Goal: Task Accomplishment & Management: Use online tool/utility

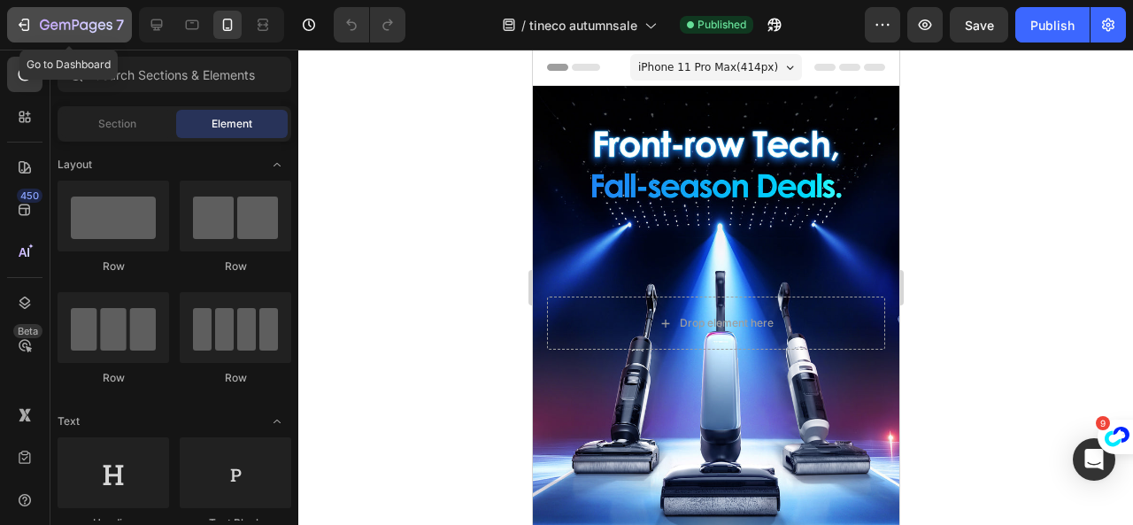
click at [71, 35] on div "7" at bounding box center [82, 24] width 84 height 21
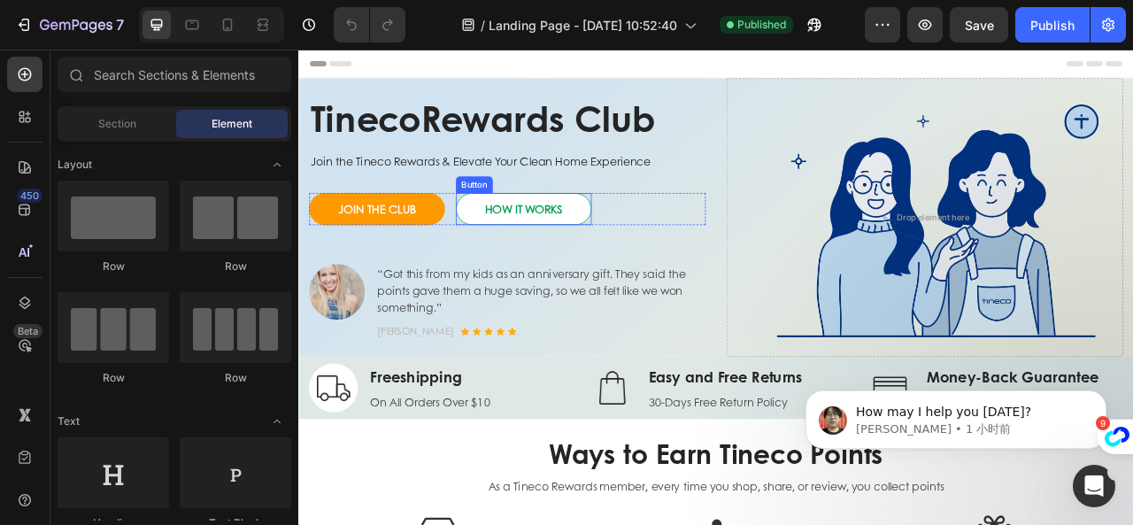
click at [655, 260] on link "HOW IT WORKS" at bounding box center [584, 252] width 173 height 41
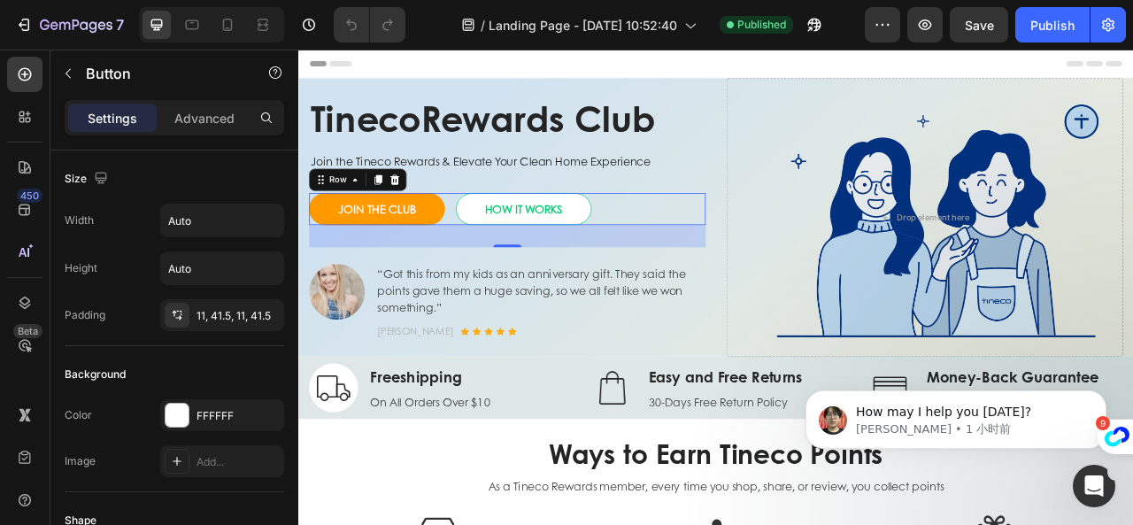
click at [485, 255] on div "JOIN THE CLUB Button HOW IT WORKS Button Row 0" at bounding box center [563, 252] width 504 height 41
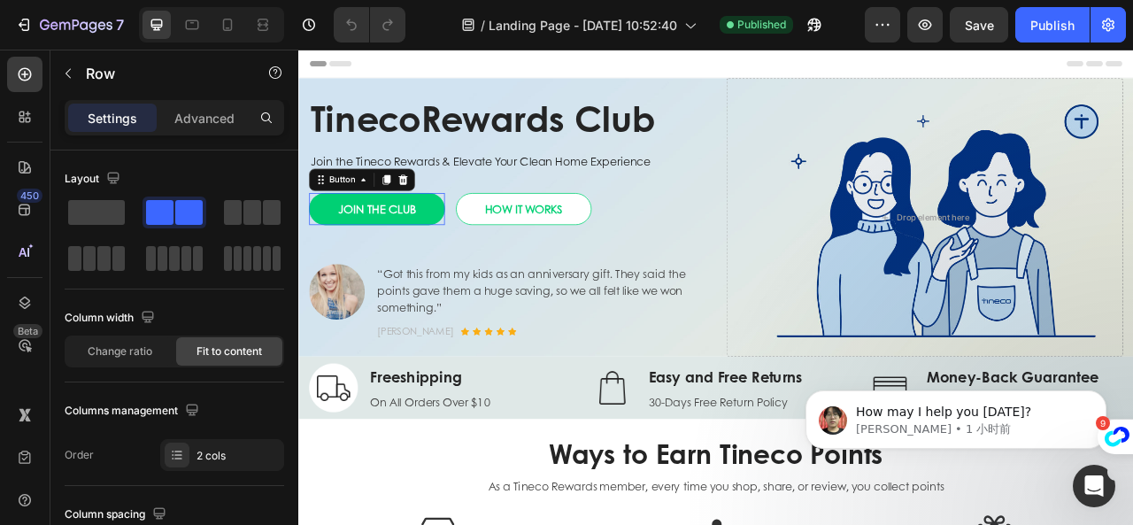
click at [472, 255] on button "JOIN THE CLUB" at bounding box center [397, 252] width 173 height 41
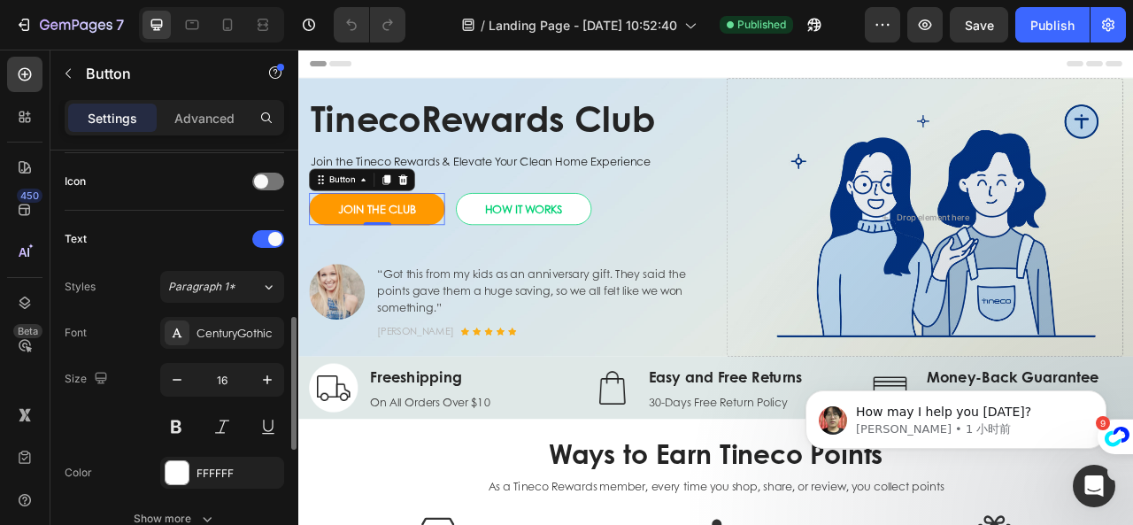
scroll to position [885, 0]
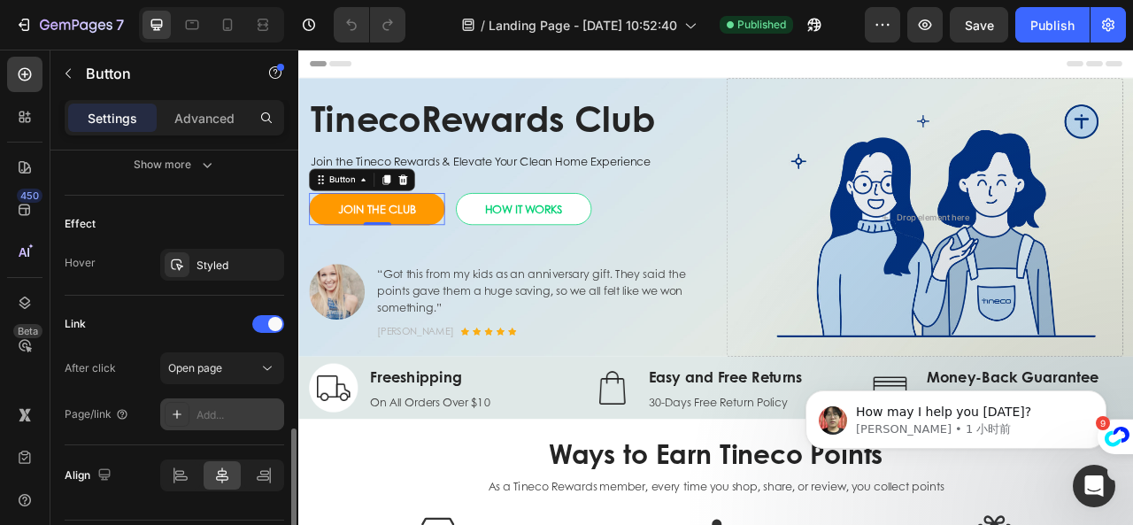
click at [209, 414] on div "Add..." at bounding box center [237, 415] width 83 height 16
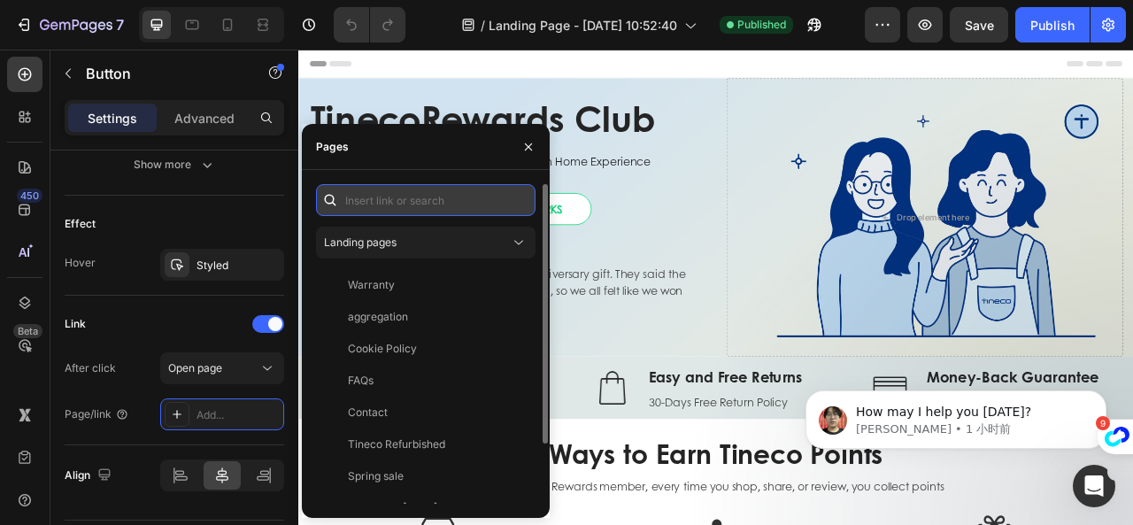
click at [391, 196] on input "text" at bounding box center [425, 200] width 219 height 32
paste input "[URL][DOMAIN_NAME]"
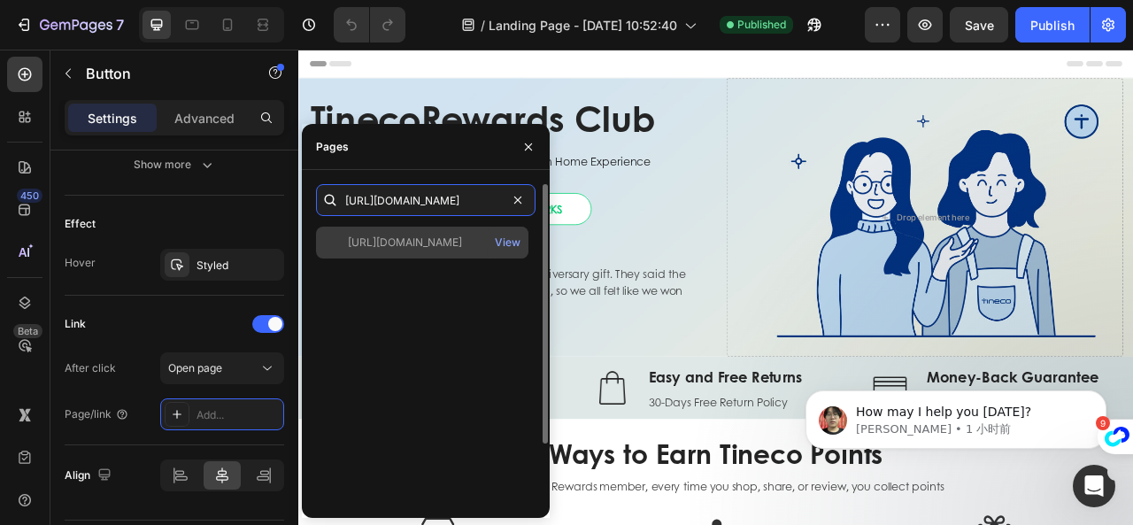
type input "[URL][DOMAIN_NAME]"
click at [434, 247] on div "[URL][DOMAIN_NAME]" at bounding box center [405, 242] width 114 height 16
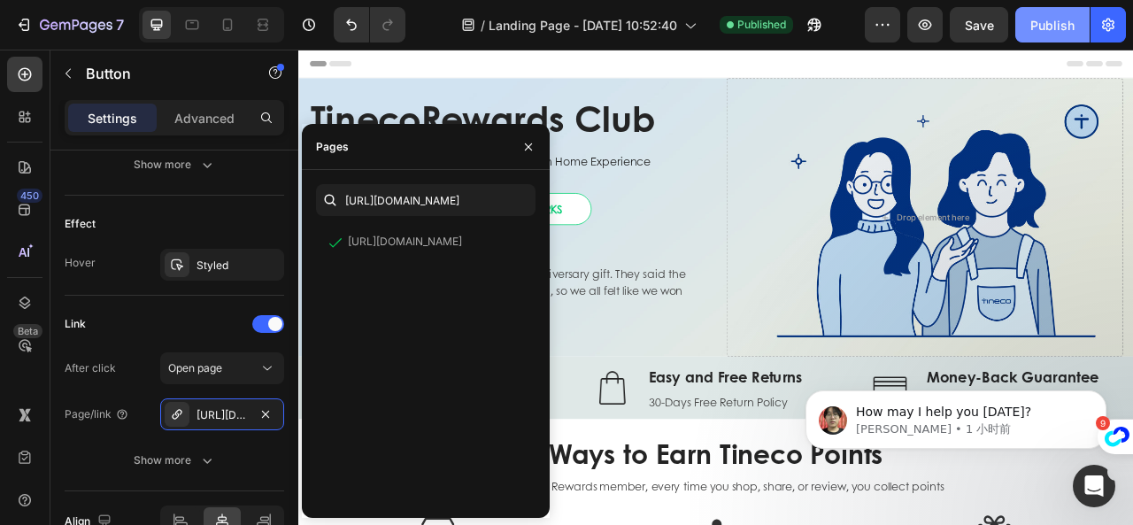
click at [1058, 23] on div "Publish" at bounding box center [1052, 25] width 44 height 19
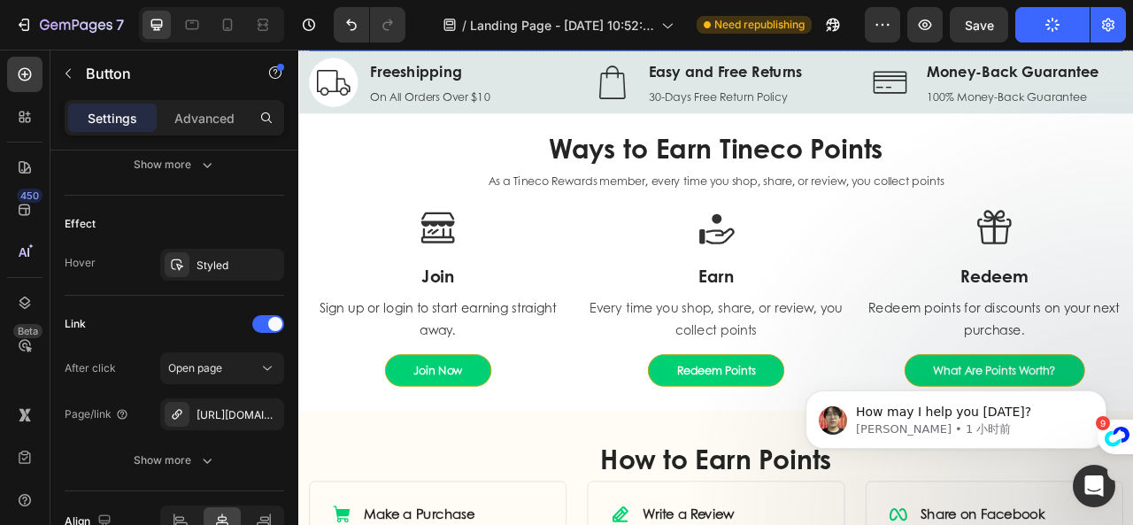
scroll to position [442, 0]
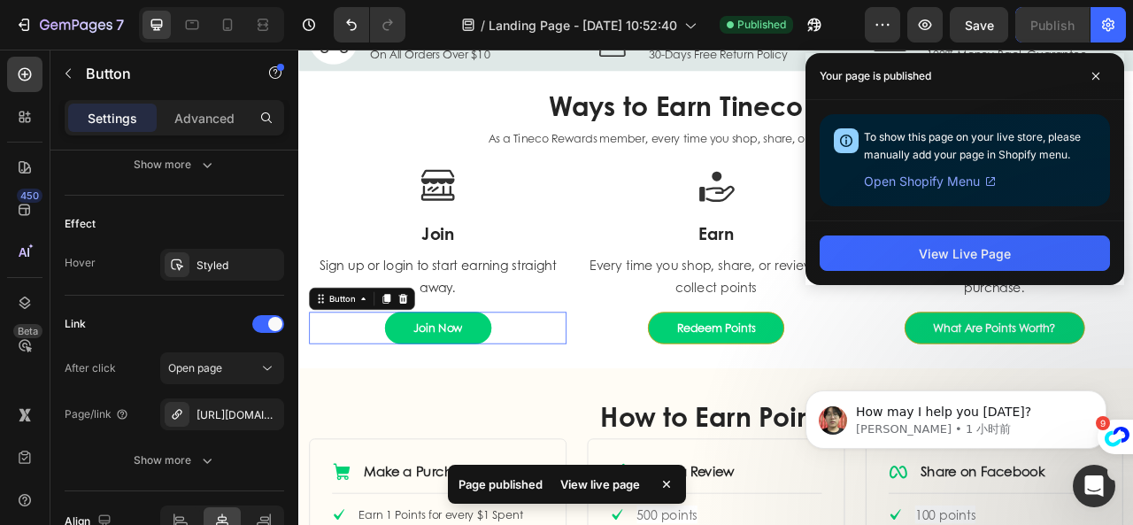
click at [522, 404] on button "Join Now" at bounding box center [475, 403] width 135 height 41
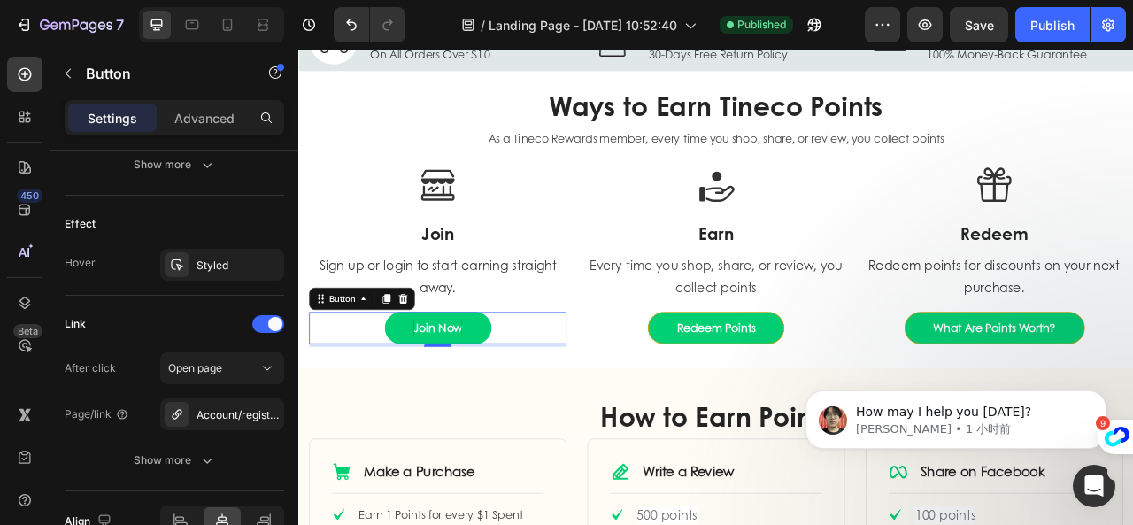
click at [495, 404] on p "Join Now" at bounding box center [475, 403] width 62 height 21
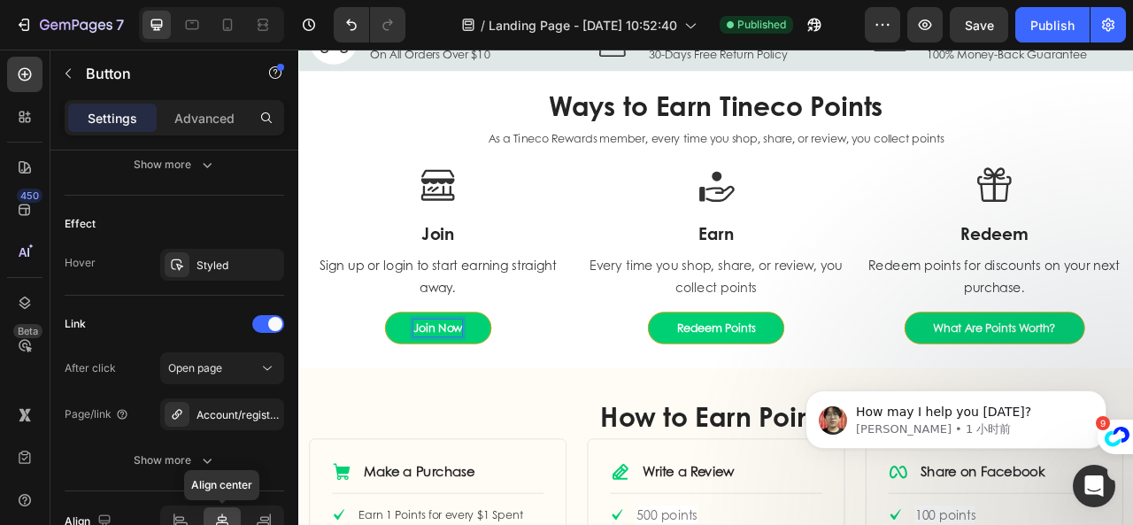
scroll to position [978, 0]
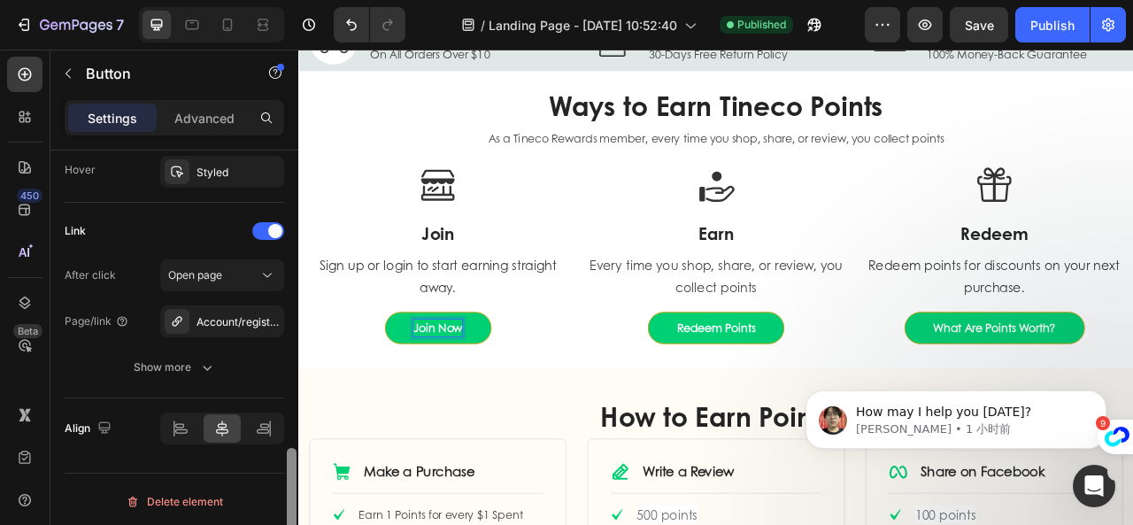
click at [277, 315] on div "Account/register#smile-home" at bounding box center [222, 321] width 124 height 32
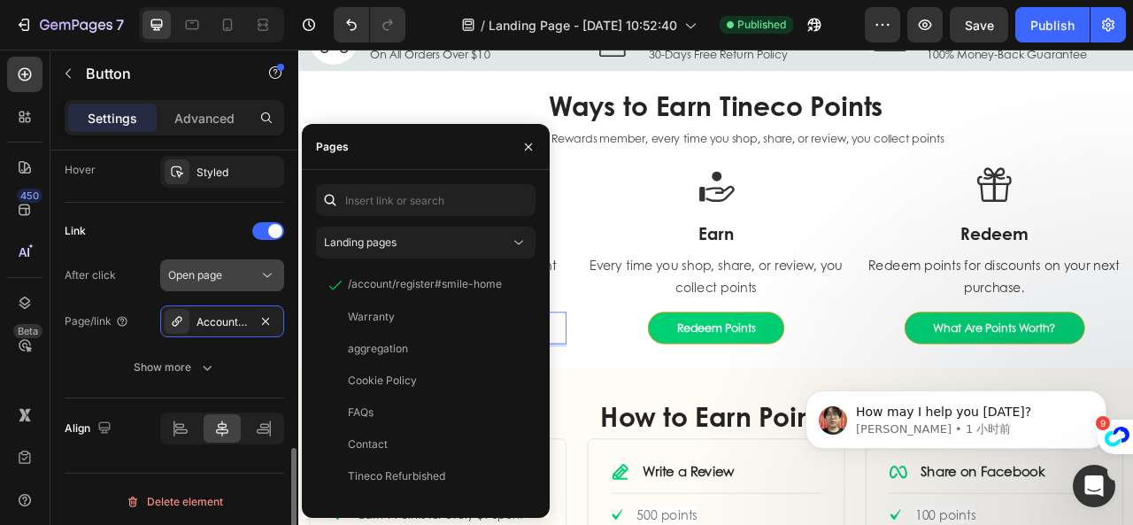
drag, startPoint x: 269, startPoint y: 317, endPoint x: 255, endPoint y: 323, distance: 15.5
click at [269, 318] on icon "button" at bounding box center [265, 321] width 14 height 14
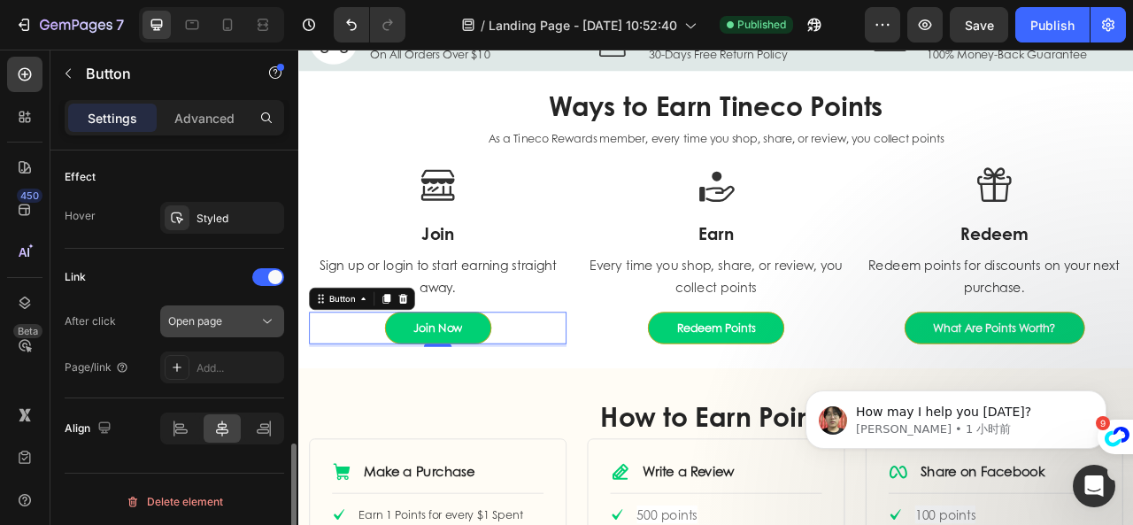
click at [196, 323] on span "Open page" at bounding box center [195, 321] width 54 height 16
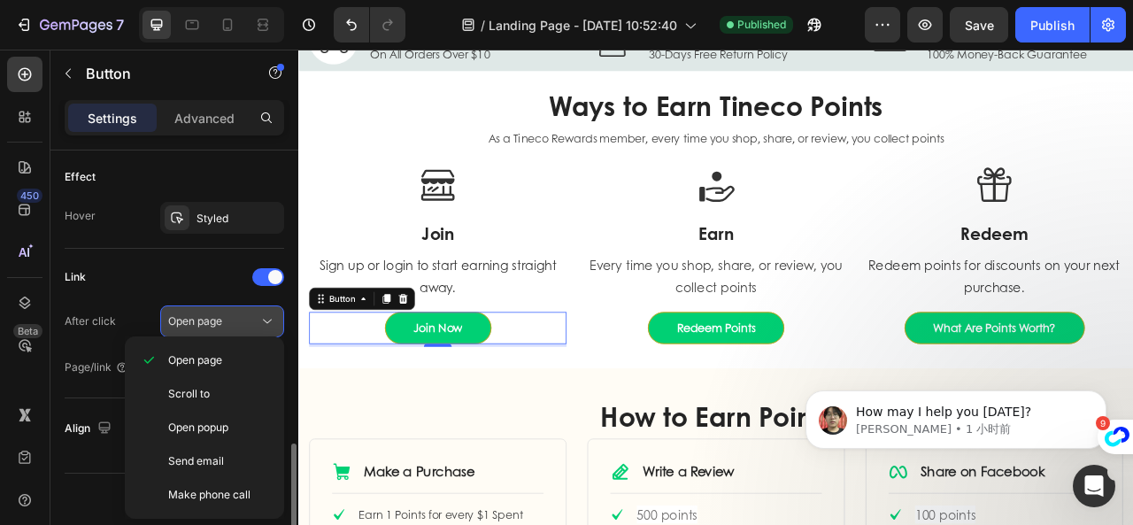
click at [233, 314] on div "Open page" at bounding box center [213, 321] width 90 height 16
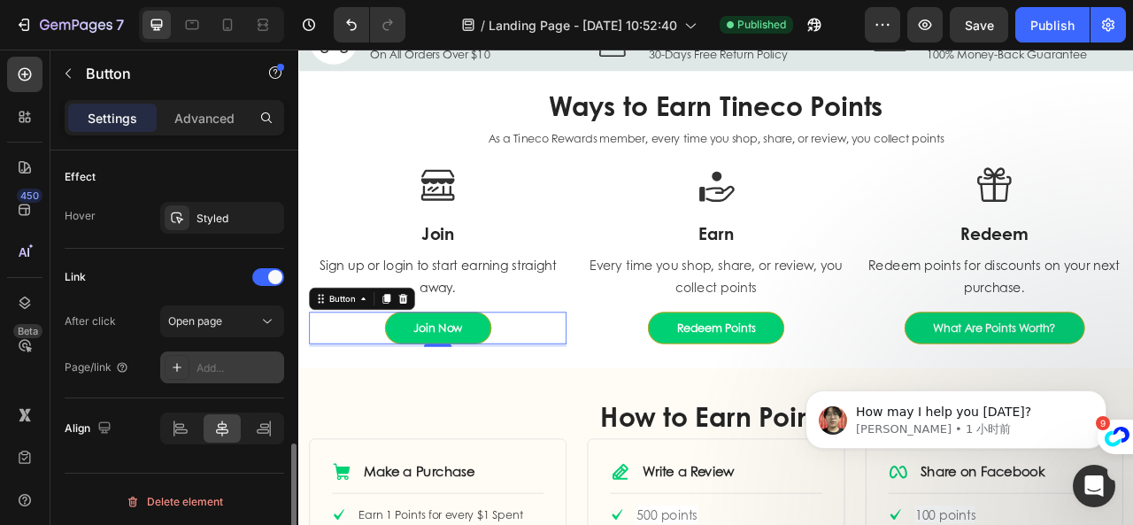
click at [203, 360] on div "Add..." at bounding box center [237, 368] width 83 height 16
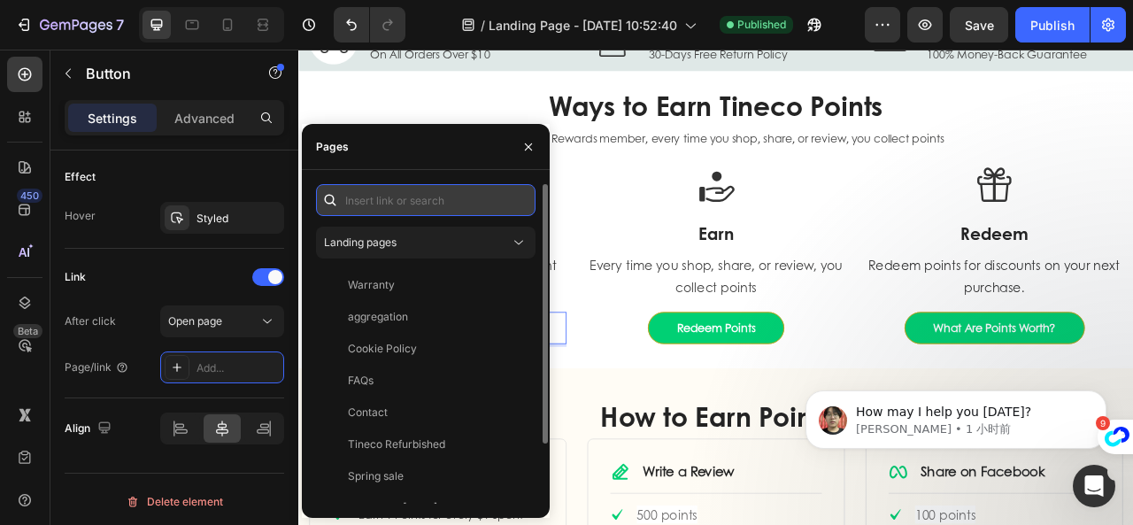
click at [373, 200] on input "text" at bounding box center [425, 200] width 219 height 32
paste input "/account/register"
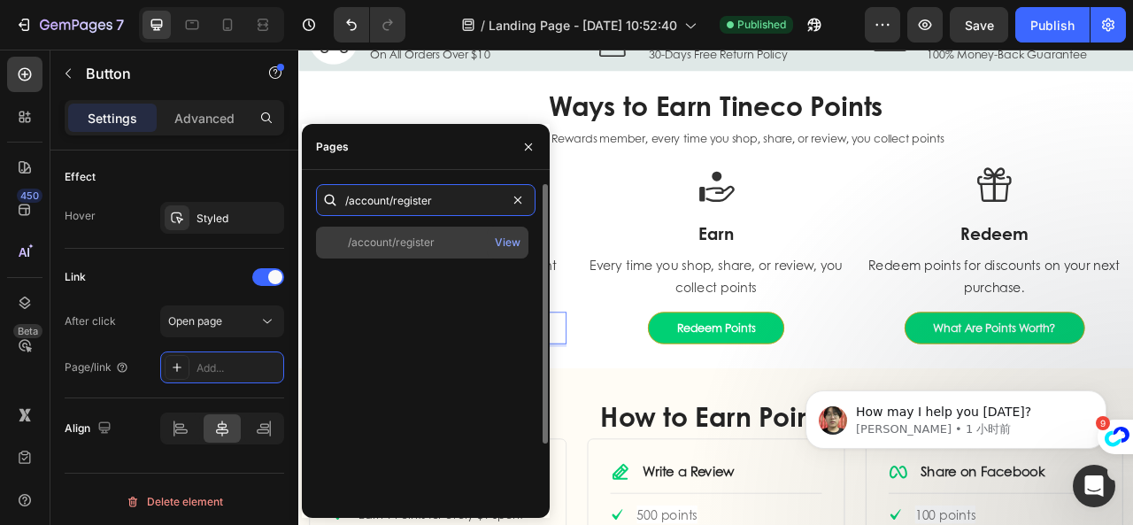
type input "/account/register"
click at [434, 245] on div "/account/register" at bounding box center [391, 242] width 87 height 16
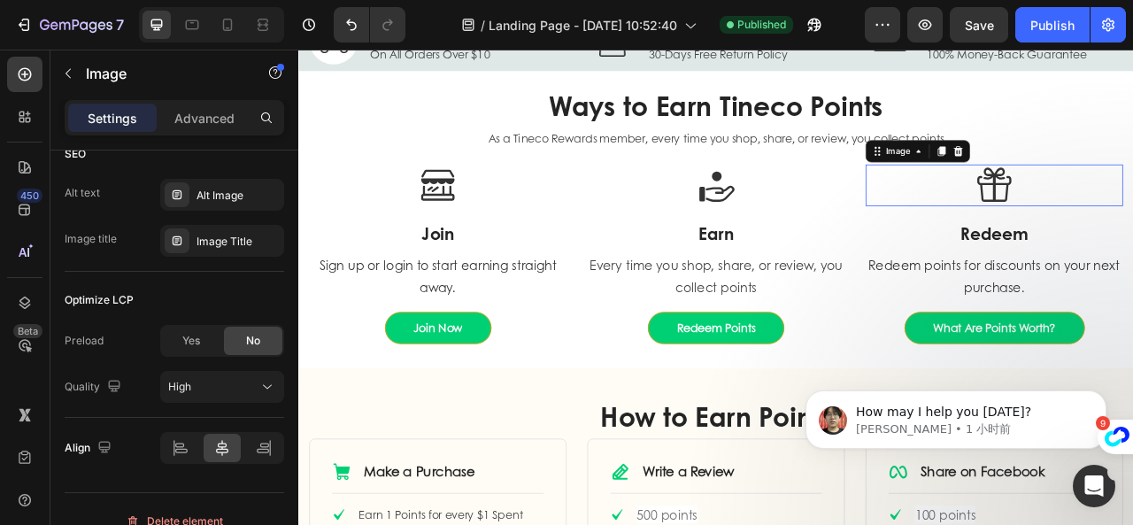
scroll to position [0, 0]
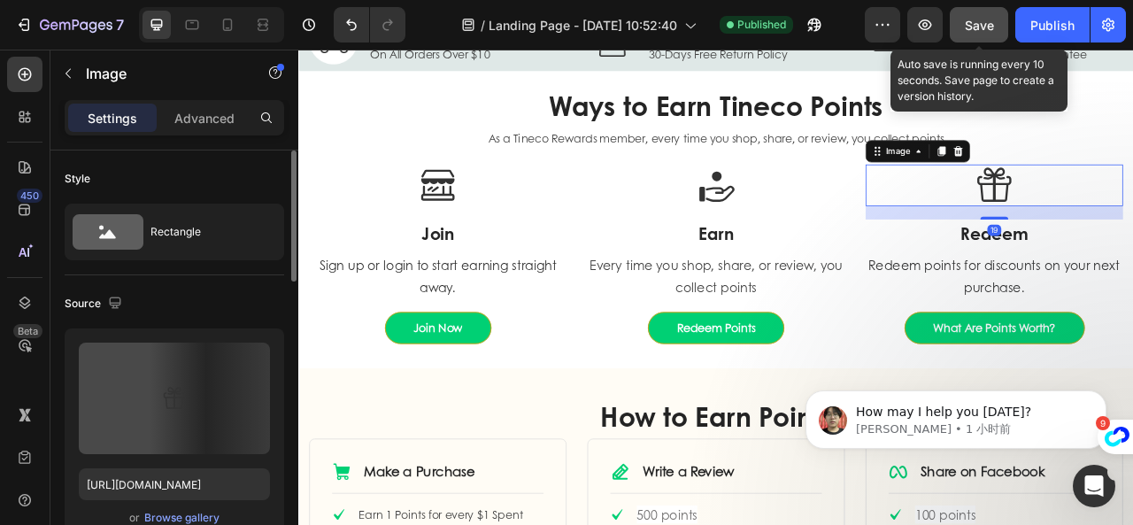
click at [989, 27] on span "Save" at bounding box center [978, 25] width 29 height 15
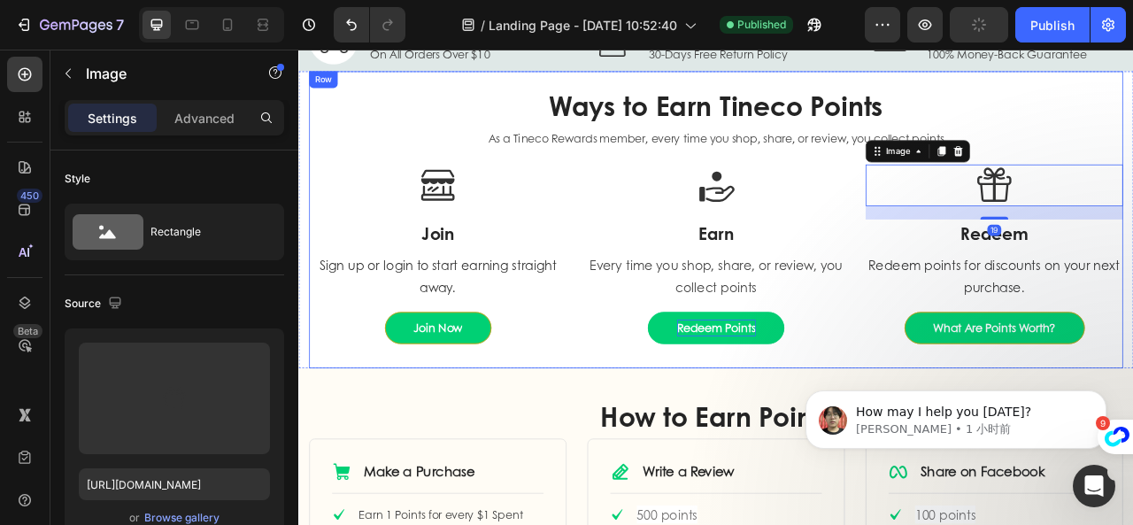
click at [870, 406] on p "Redeem Points" at bounding box center [829, 403] width 100 height 21
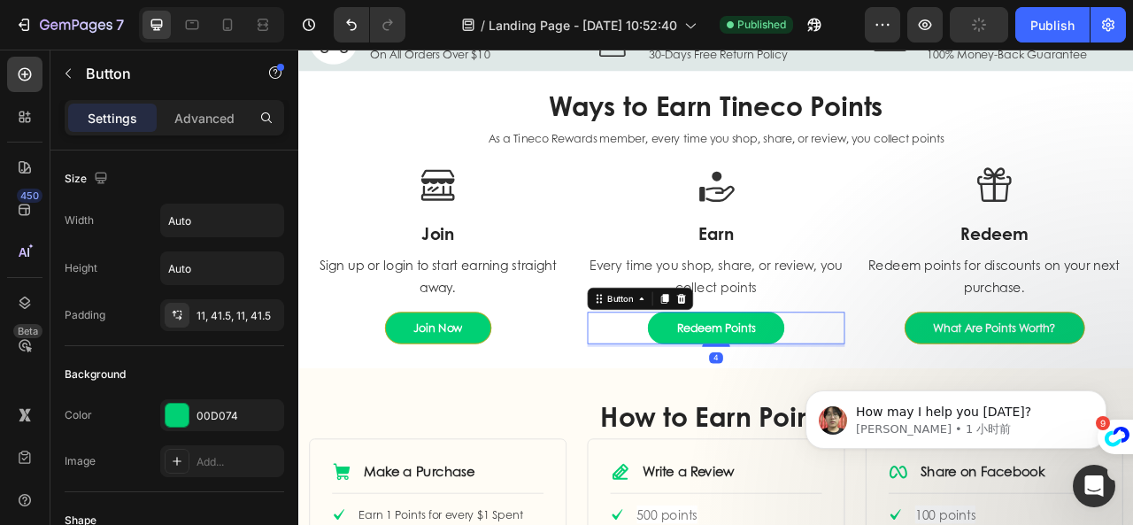
click at [886, 398] on button "Redeem Points" at bounding box center [828, 403] width 173 height 41
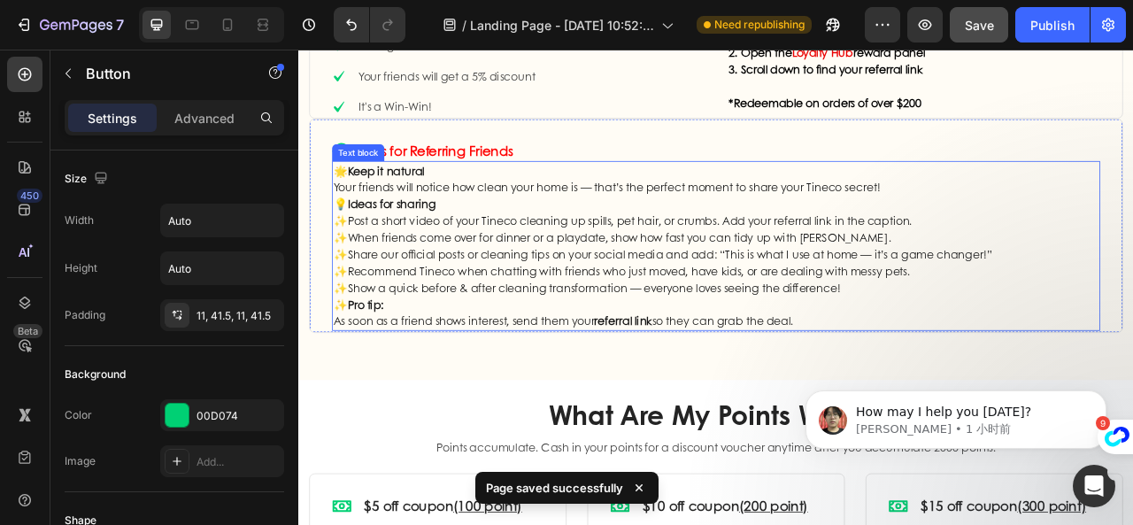
scroll to position [1150, 0]
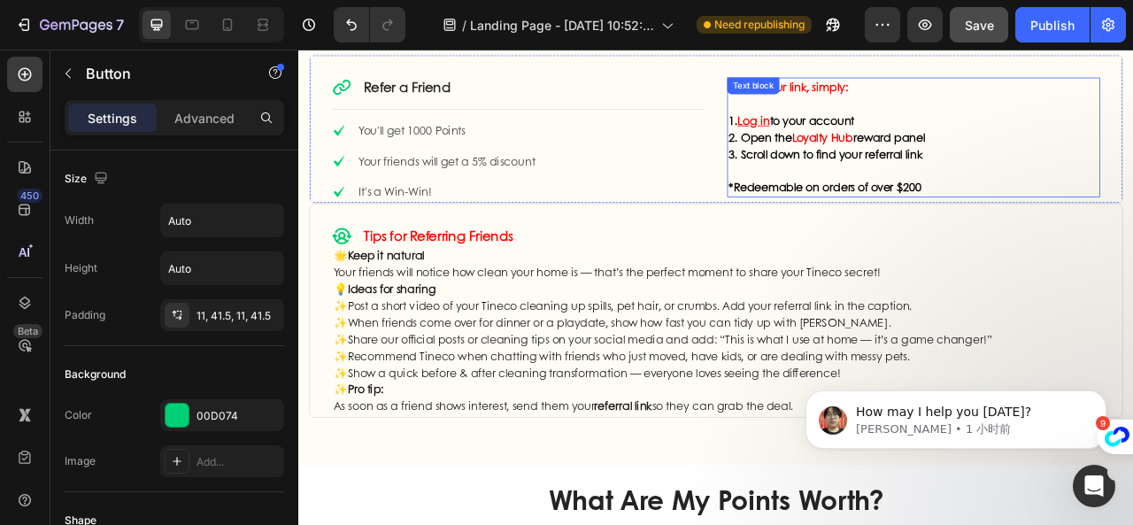
click at [872, 136] on u "Log in" at bounding box center [876, 139] width 41 height 20
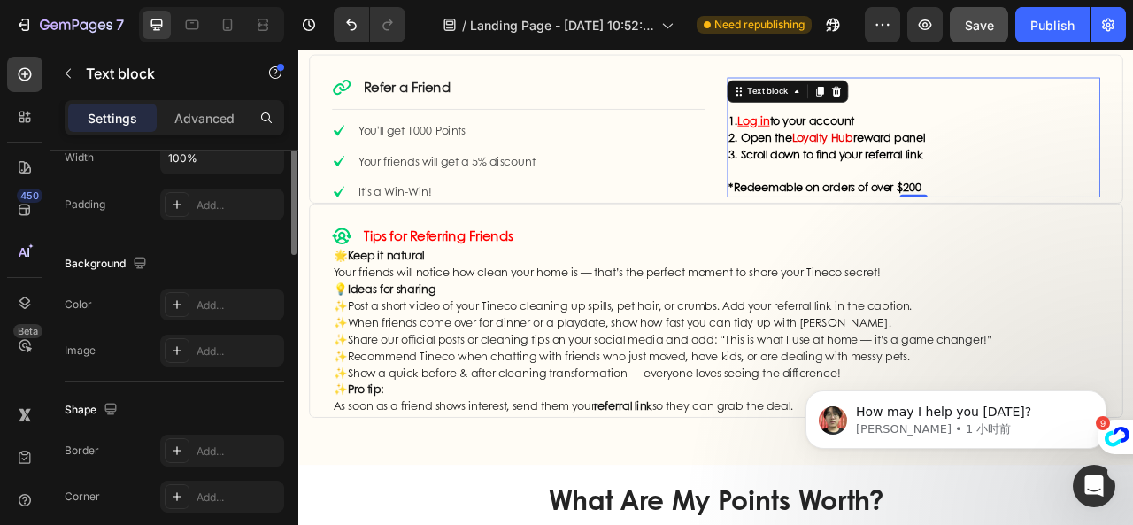
scroll to position [267, 0]
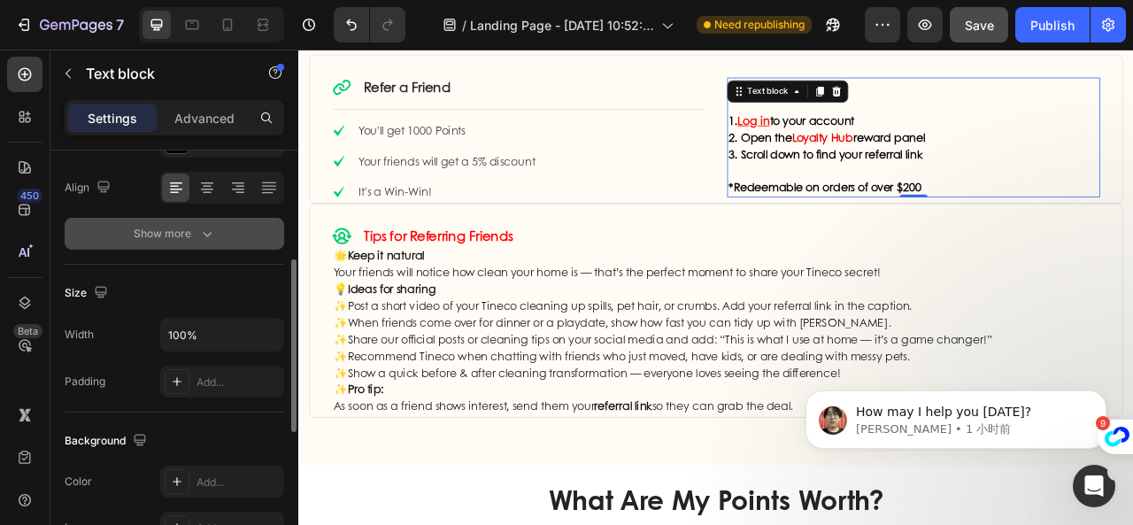
click at [185, 230] on div "Show more" at bounding box center [175, 234] width 82 height 18
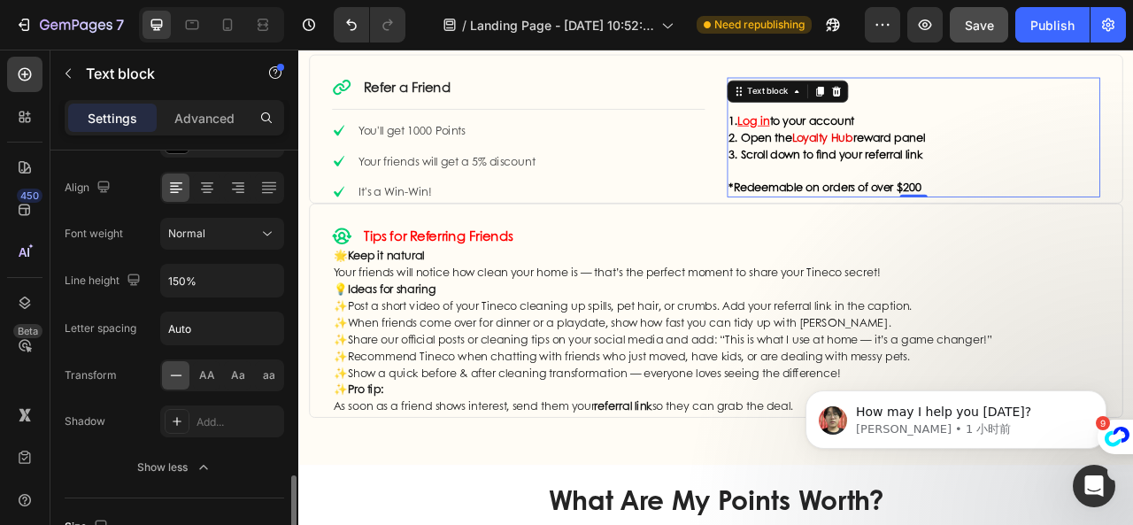
scroll to position [621, 0]
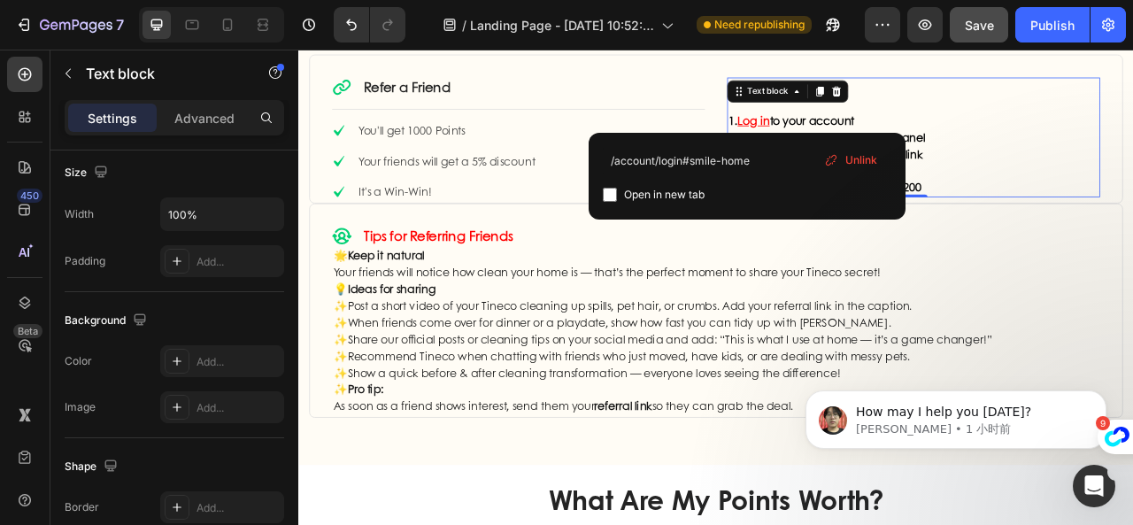
click at [871, 137] on u "Log in" at bounding box center [876, 139] width 41 height 20
drag, startPoint x: 757, startPoint y: 162, endPoint x: 600, endPoint y: 162, distance: 157.5
click at [600, 162] on div "/account/login#smile-home Open in new tab Unlink" at bounding box center [746, 176] width 317 height 87
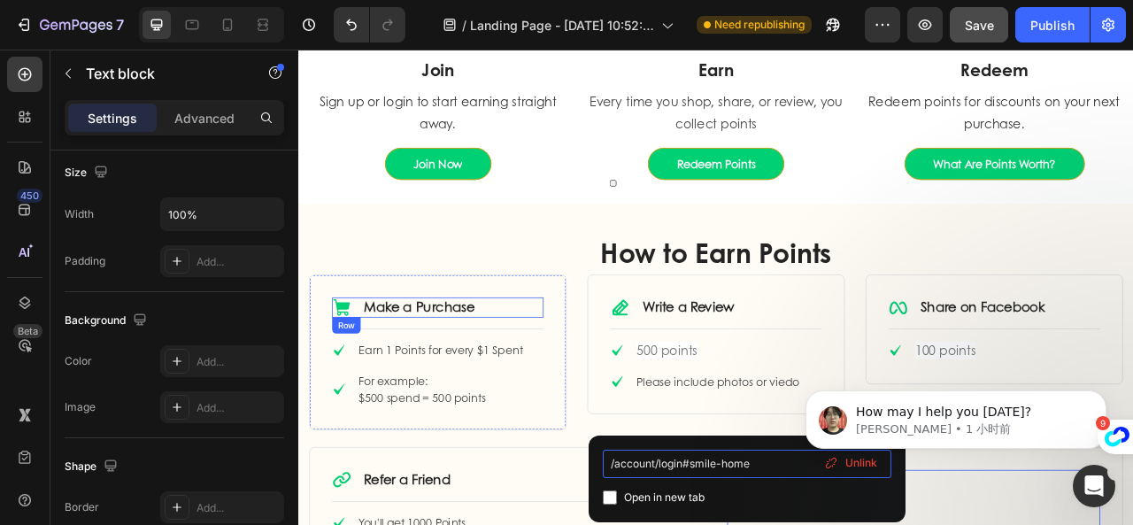
scroll to position [531, 0]
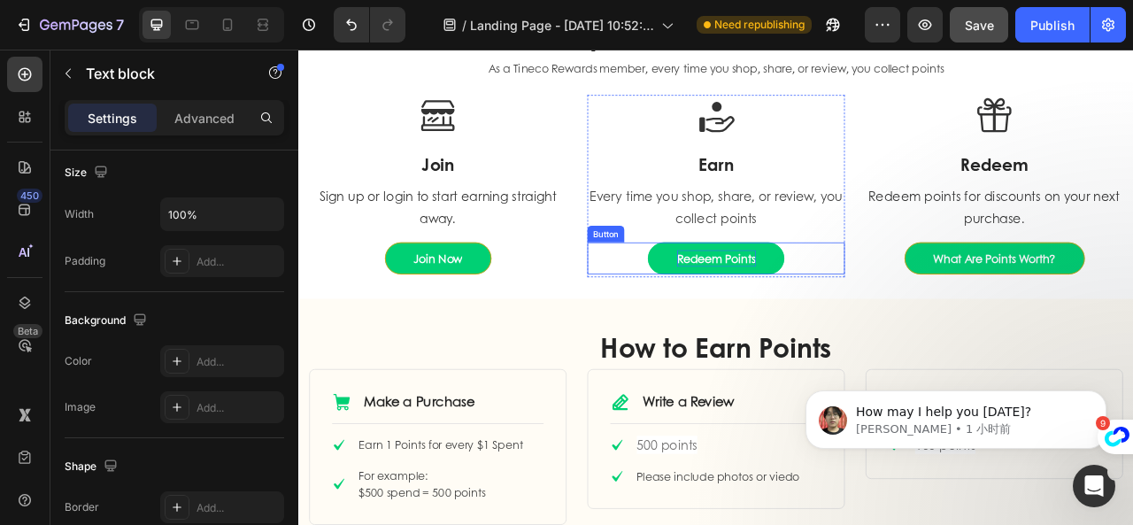
click at [850, 319] on p "Redeem Points" at bounding box center [829, 314] width 100 height 21
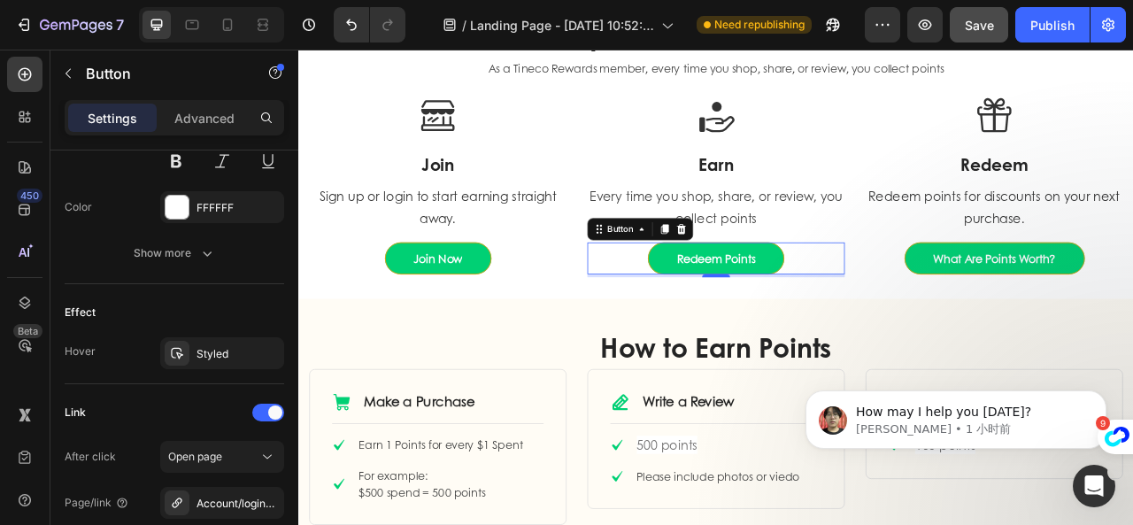
scroll to position [978, 0]
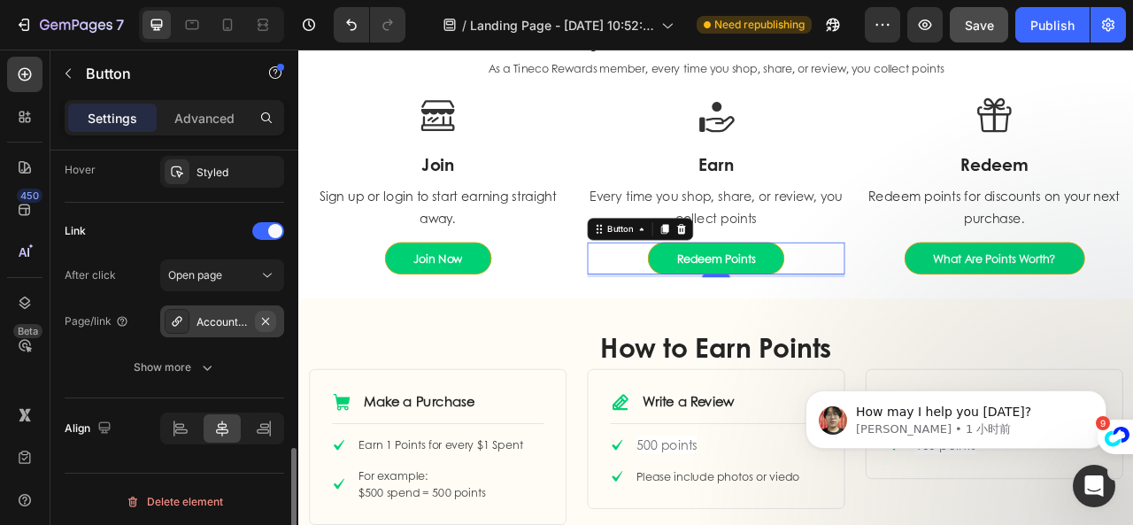
click at [260, 314] on icon "button" at bounding box center [265, 321] width 14 height 14
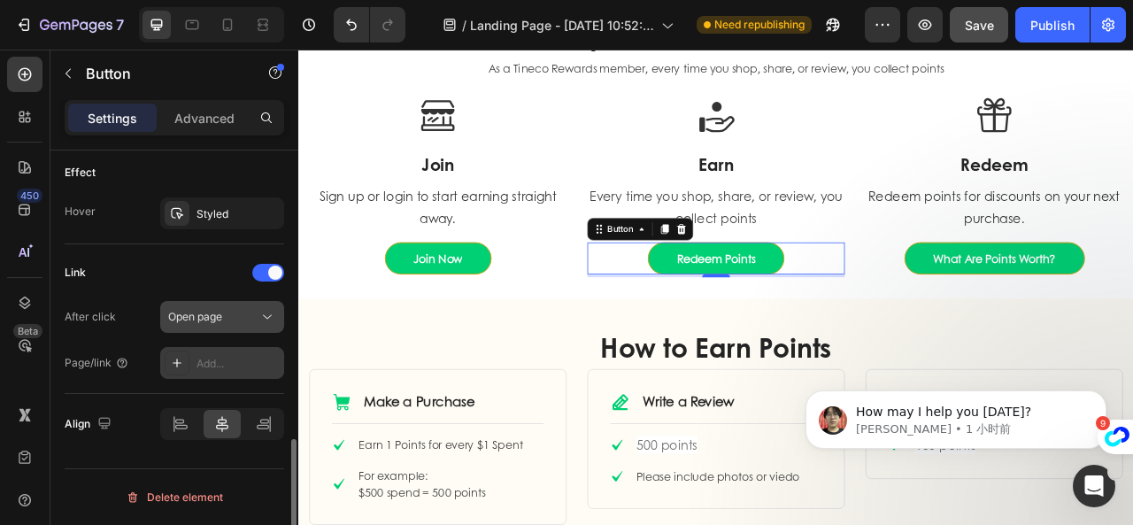
scroll to position [932, 0]
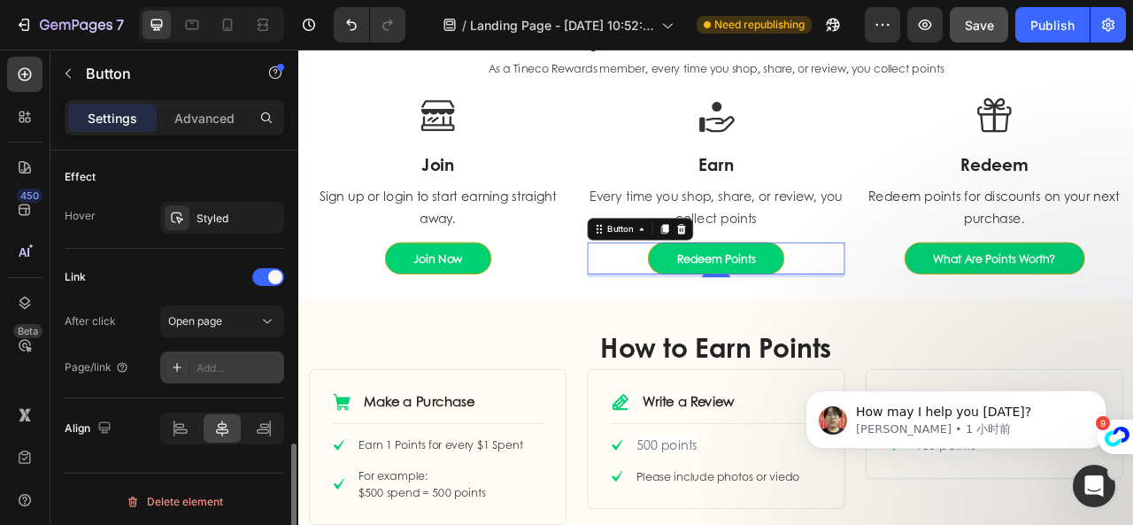
click at [214, 360] on div "Add..." at bounding box center [237, 368] width 83 height 16
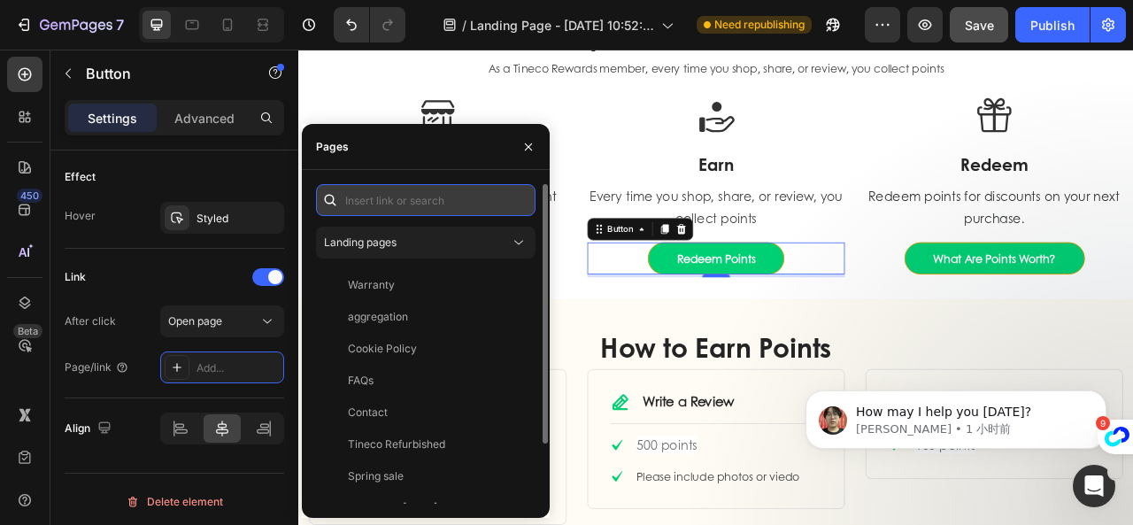
click at [441, 203] on input "text" at bounding box center [425, 200] width 219 height 32
paste input "/account/login#smile-home"
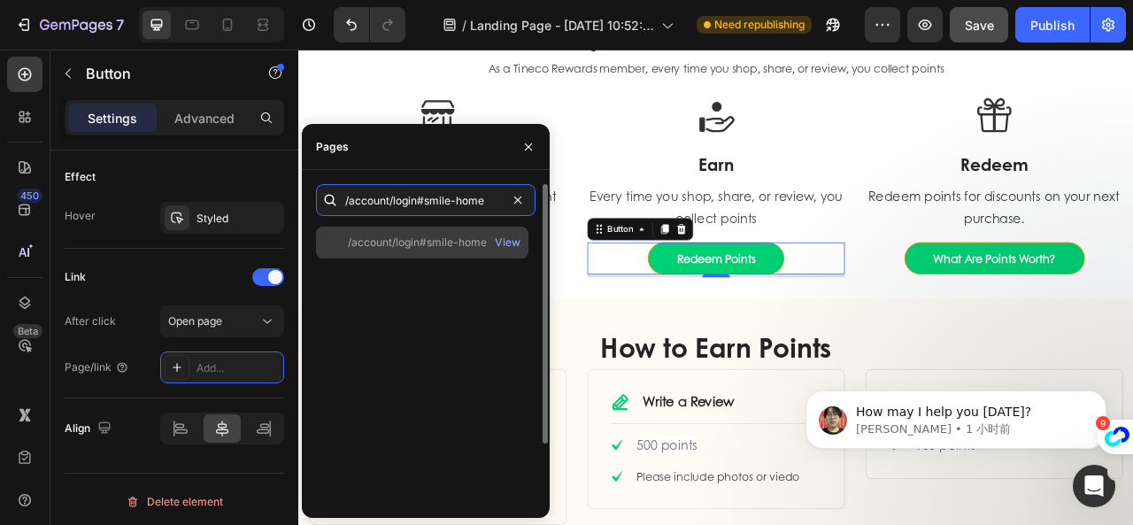
type input "/account/login#smile-home"
click at [430, 242] on div "/account/login#smile-home" at bounding box center [417, 242] width 139 height 16
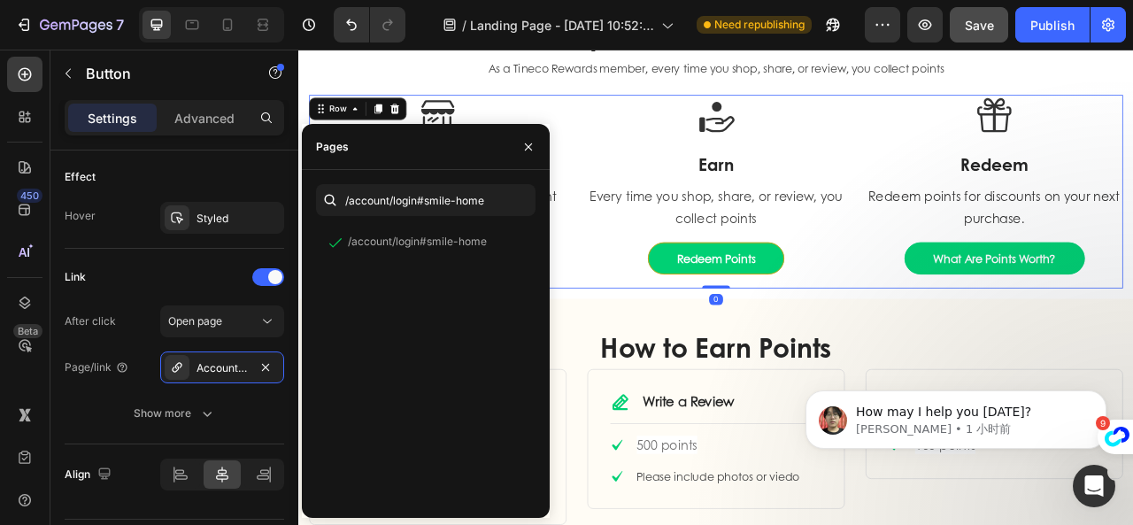
scroll to position [0, 0]
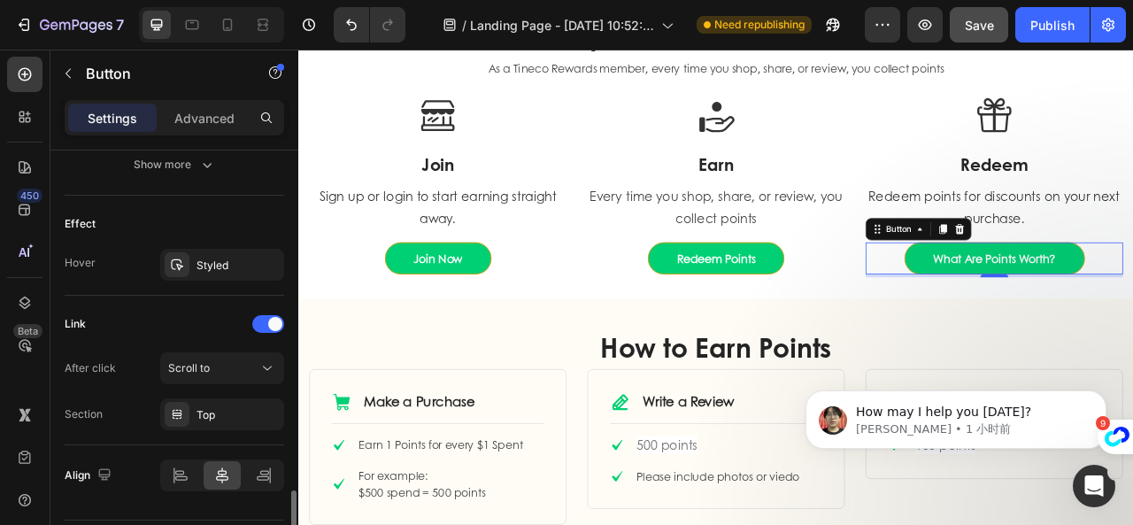
scroll to position [932, 0]
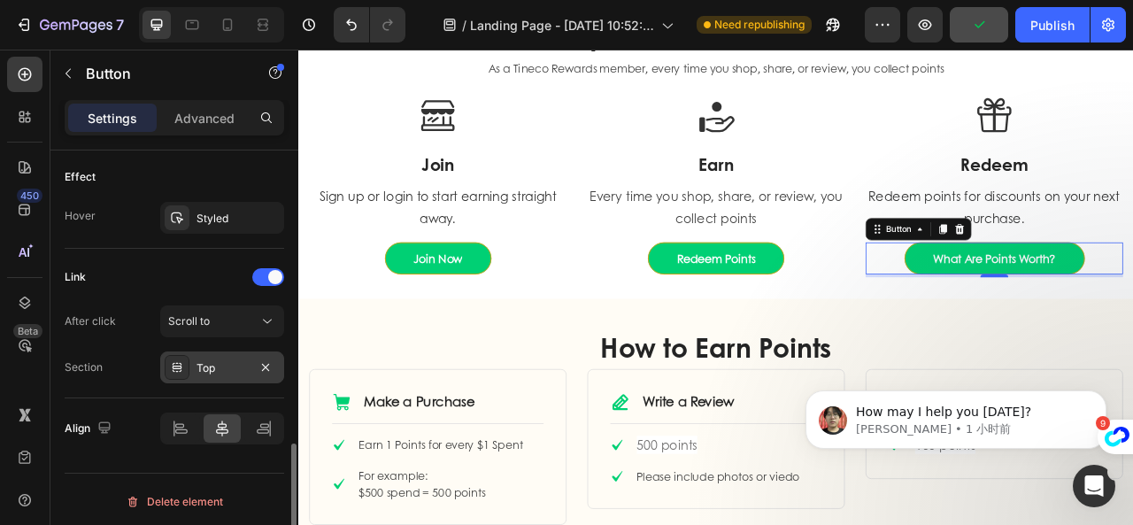
click at [209, 371] on div "Top" at bounding box center [222, 367] width 124 height 32
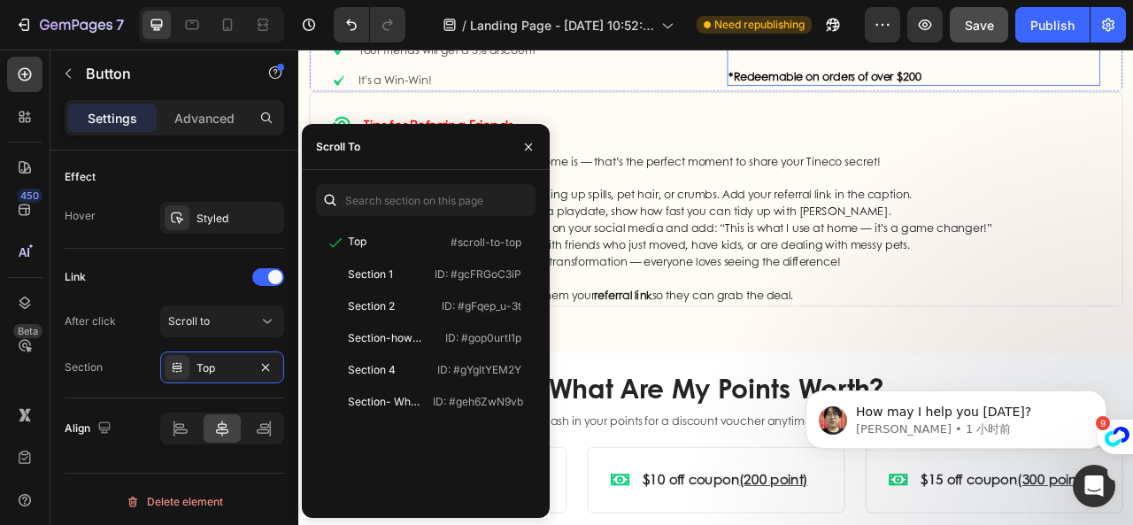
scroll to position [1327, 0]
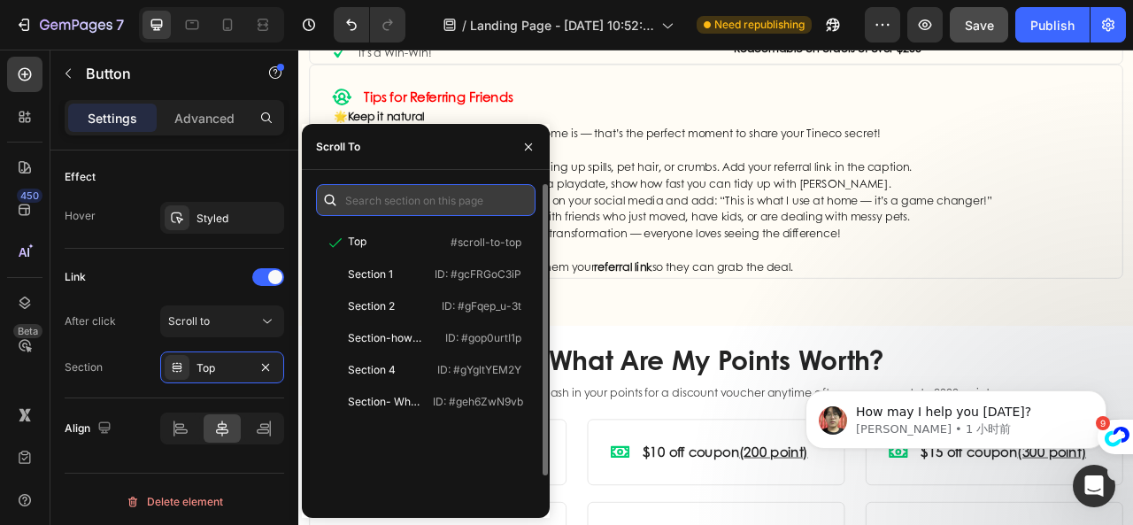
click at [402, 186] on input "text" at bounding box center [425, 200] width 219 height 32
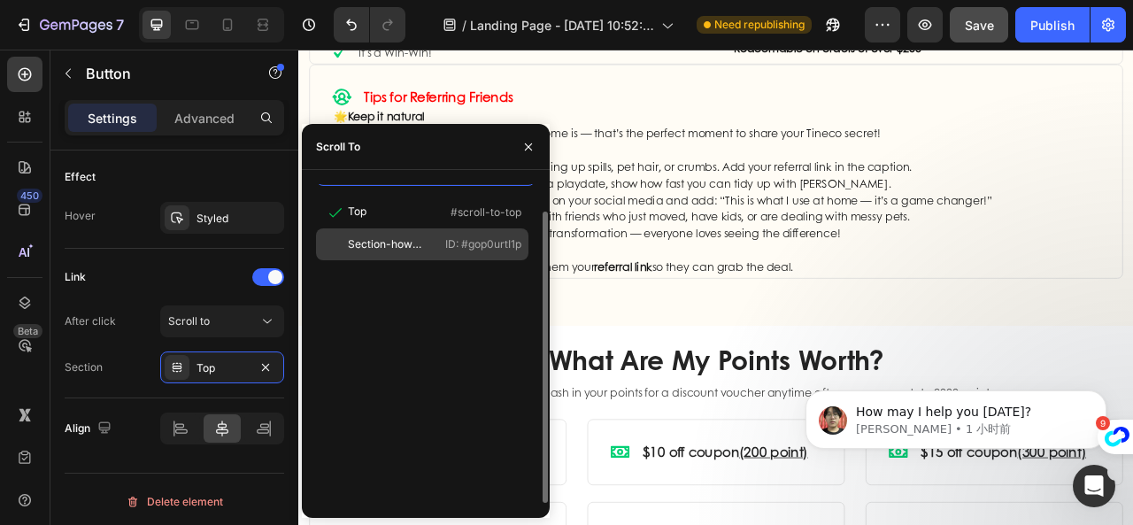
scroll to position [0, 0]
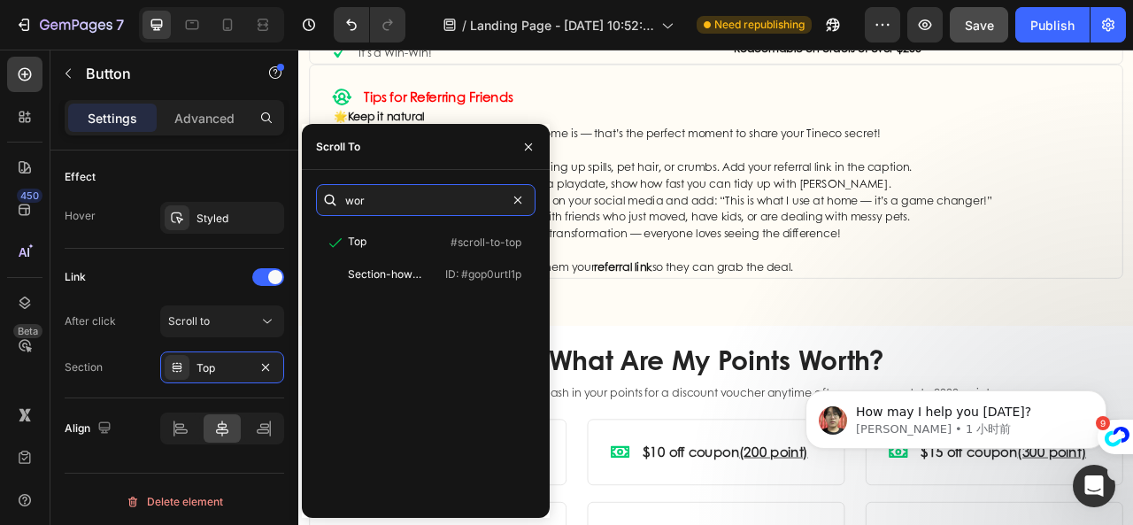
type input "wor"
click at [810, 358] on html "How may I help you [DATE]? [PERSON_NAME] • 1 小时前" at bounding box center [956, 415] width 354 height 124
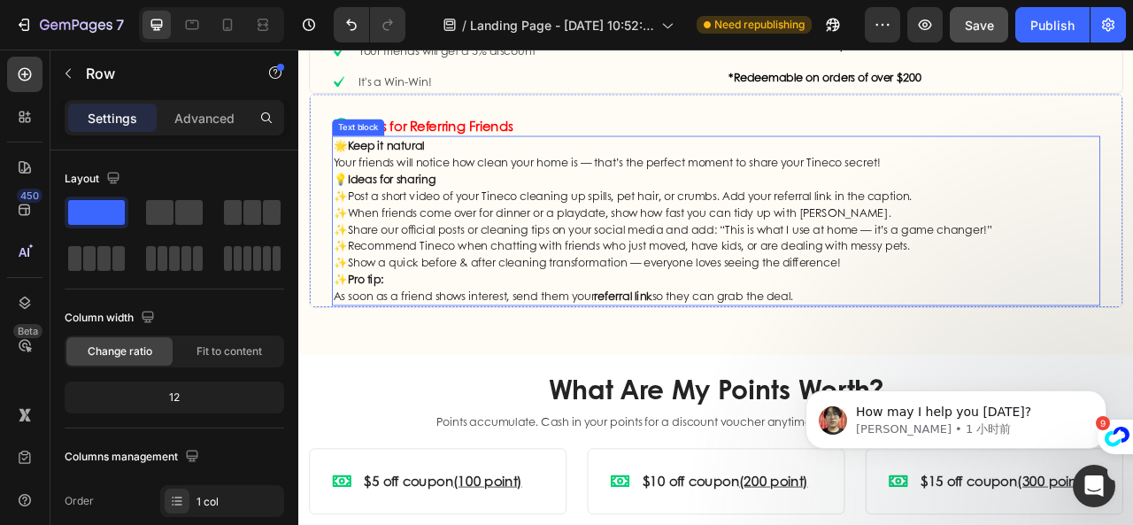
scroll to position [1416, 0]
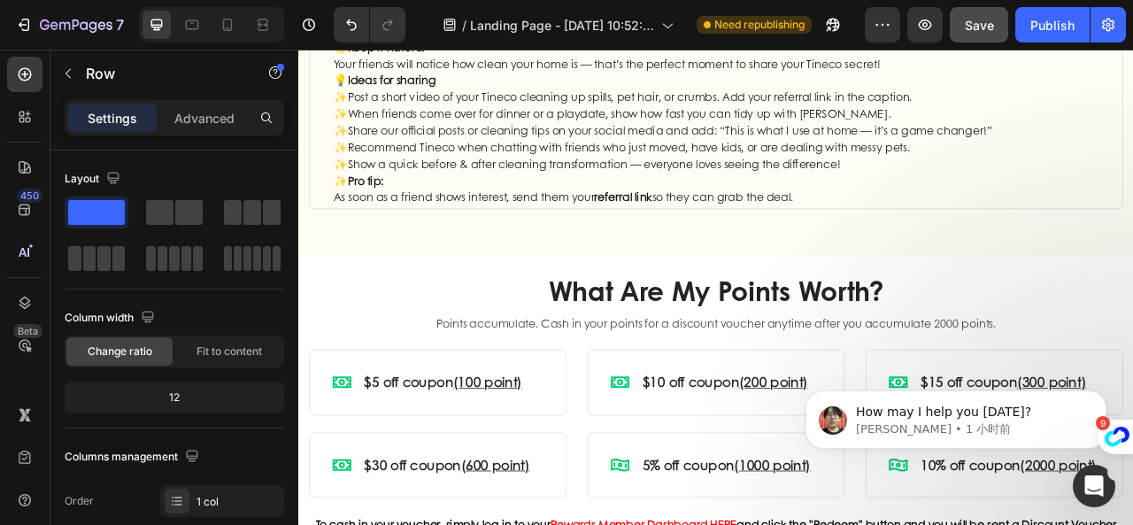
click at [364, 320] on div "What Are My Points Worth? Heading Points accumulate. Cash in your points for a …" at bounding box center [828, 509] width 1035 height 395
click at [453, 320] on div "What Are My Points Worth? Heading Points accumulate. Cash in your points for a …" at bounding box center [828, 509] width 1035 height 395
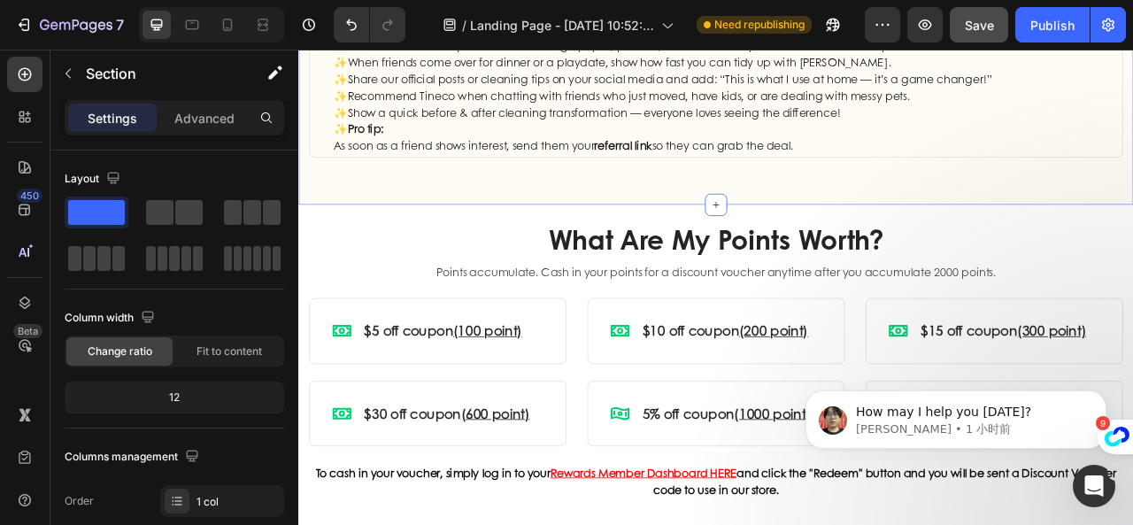
scroll to position [1593, 0]
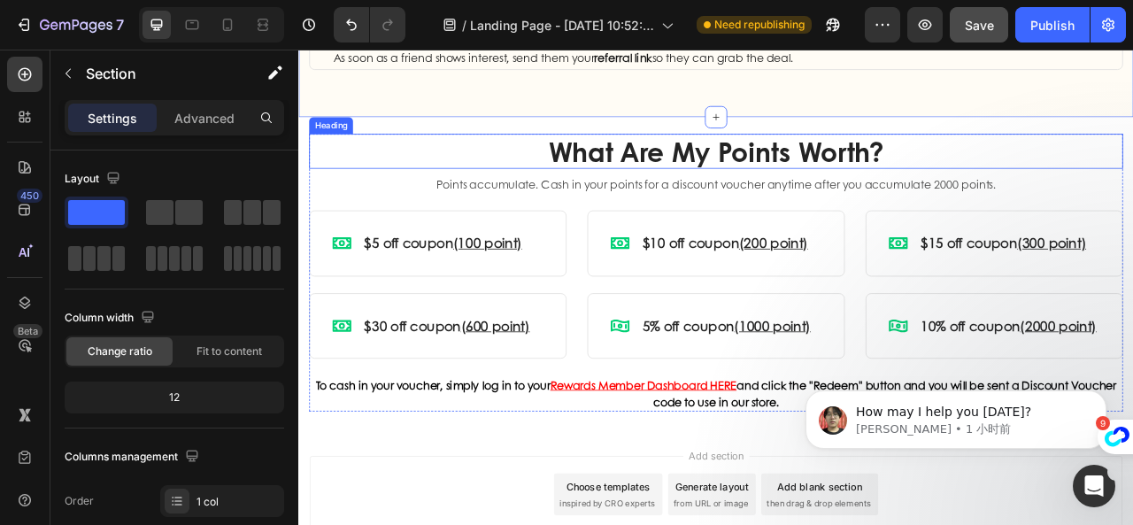
click at [346, 145] on div "Heading" at bounding box center [339, 146] width 49 height 16
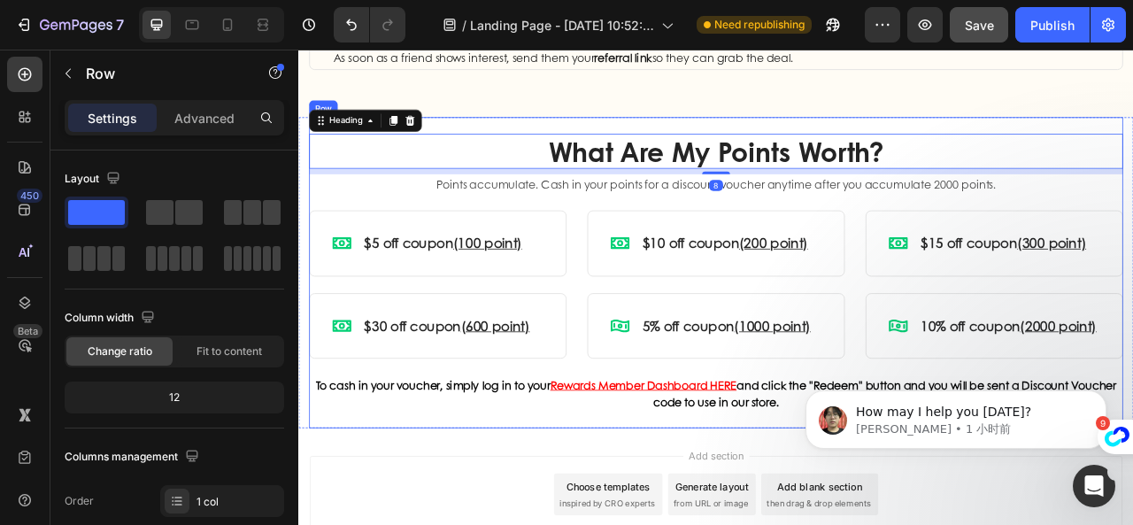
click at [489, 145] on div "What Are My Points Worth? Heading 8 Points accumulate. Cash in your points for …" at bounding box center [828, 332] width 1035 height 395
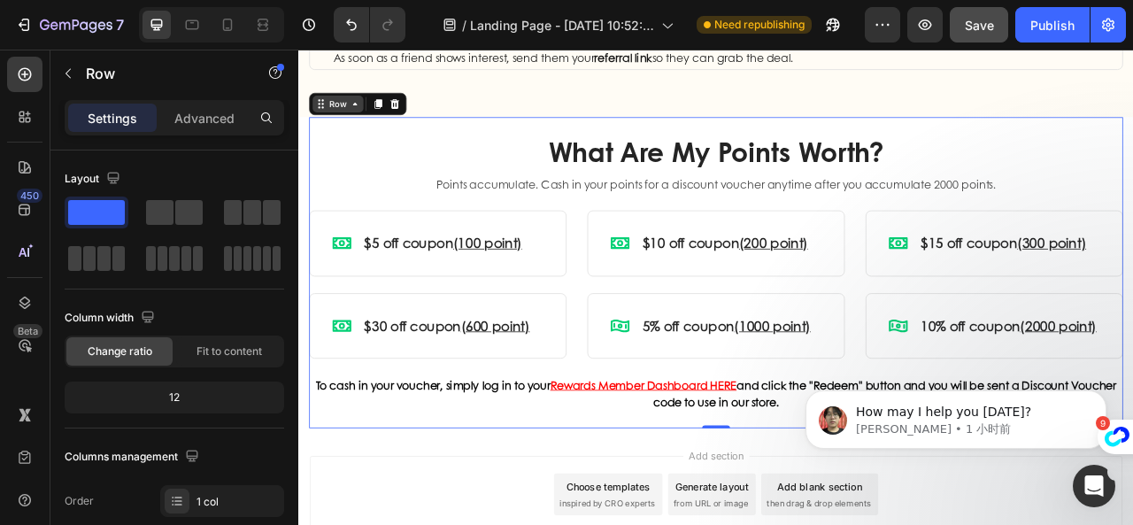
click at [336, 121] on div "Row" at bounding box center [348, 119] width 29 height 16
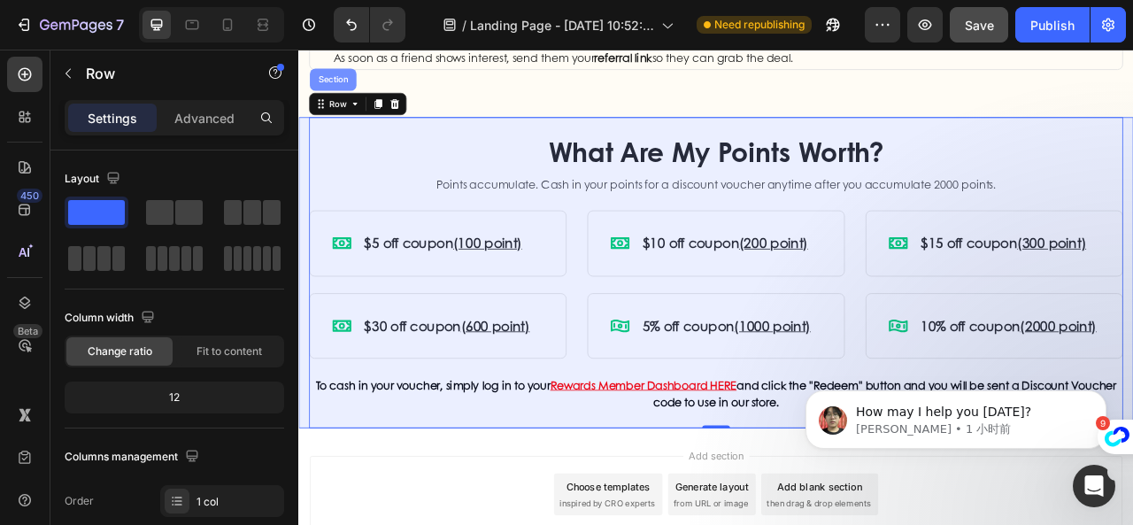
click at [334, 96] on div "Section" at bounding box center [341, 87] width 59 height 28
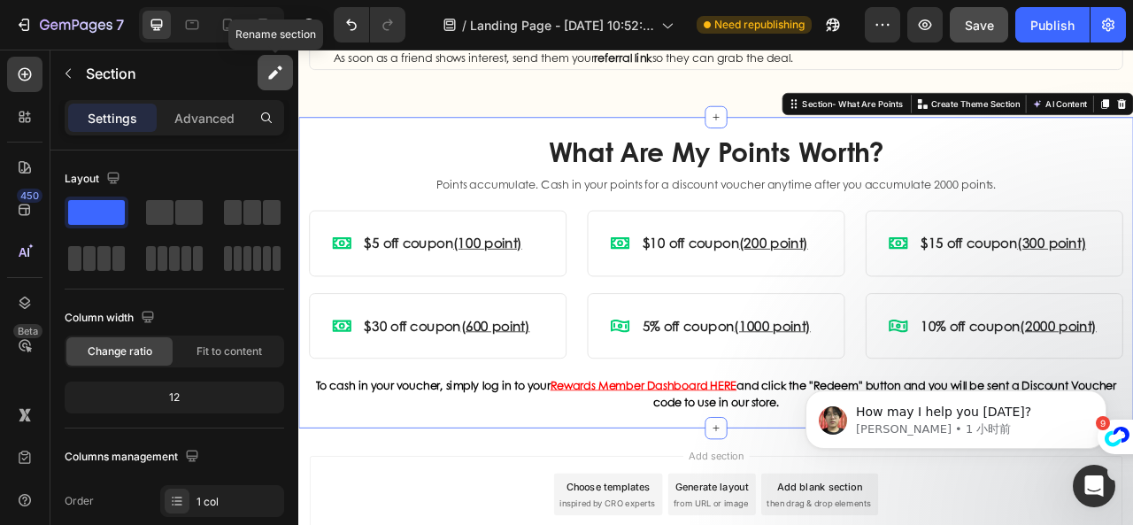
click at [274, 73] on icon "button" at bounding box center [273, 75] width 10 height 10
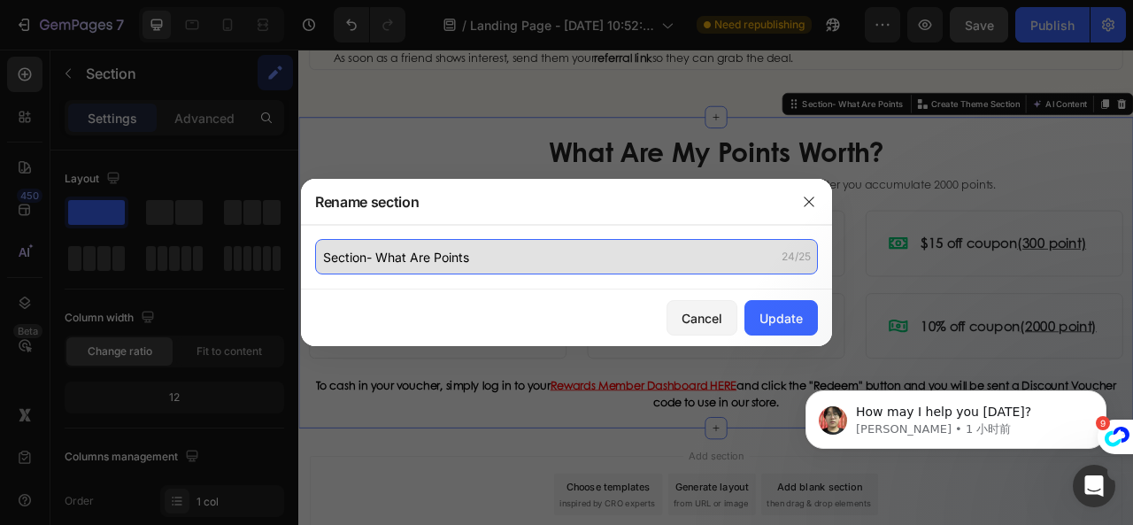
click at [483, 263] on input "Section- What Are Points" at bounding box center [566, 256] width 503 height 35
click at [490, 258] on input "Section- What Are Points" at bounding box center [566, 256] width 503 height 35
drag, startPoint x: 501, startPoint y: 256, endPoint x: 375, endPoint y: 257, distance: 125.7
click at [375, 257] on input "Section- What Are Points" at bounding box center [566, 256] width 503 height 35
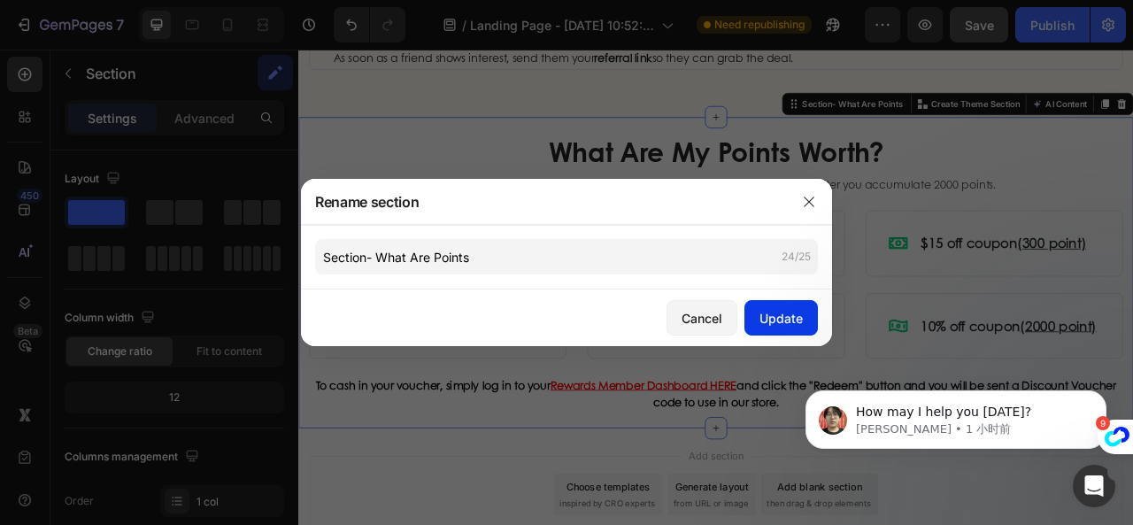
click at [779, 311] on div "Update" at bounding box center [780, 318] width 43 height 19
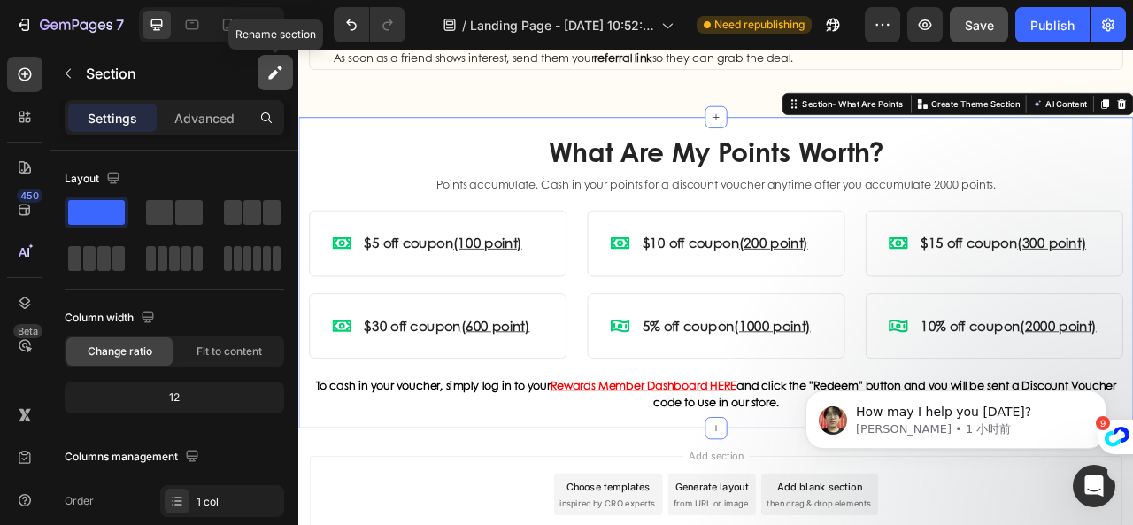
click at [273, 69] on icon "button" at bounding box center [275, 73] width 18 height 18
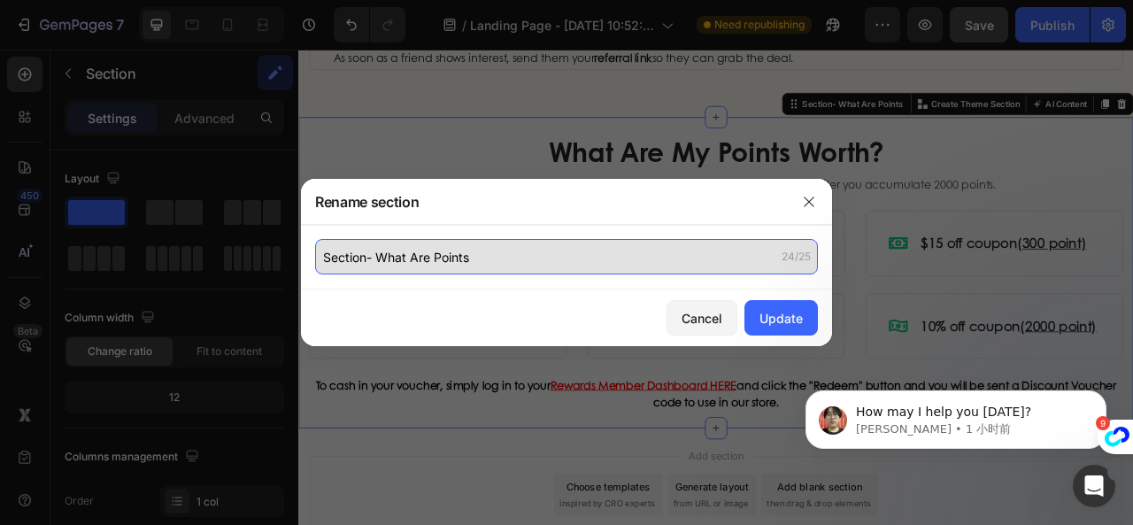
click at [372, 261] on input "Section- What Are Points" at bounding box center [566, 256] width 503 height 35
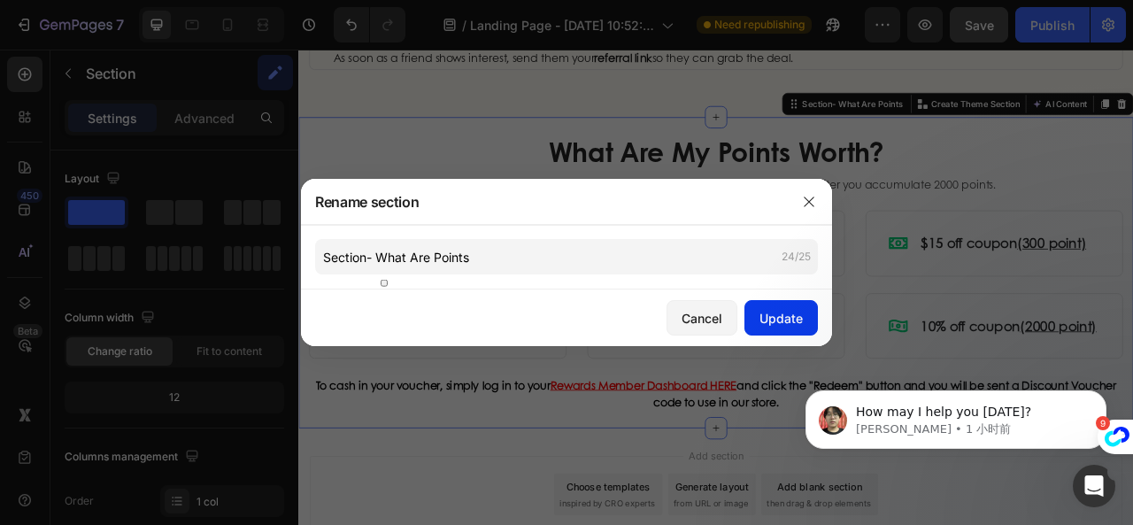
click at [773, 316] on div "Update" at bounding box center [780, 318] width 43 height 19
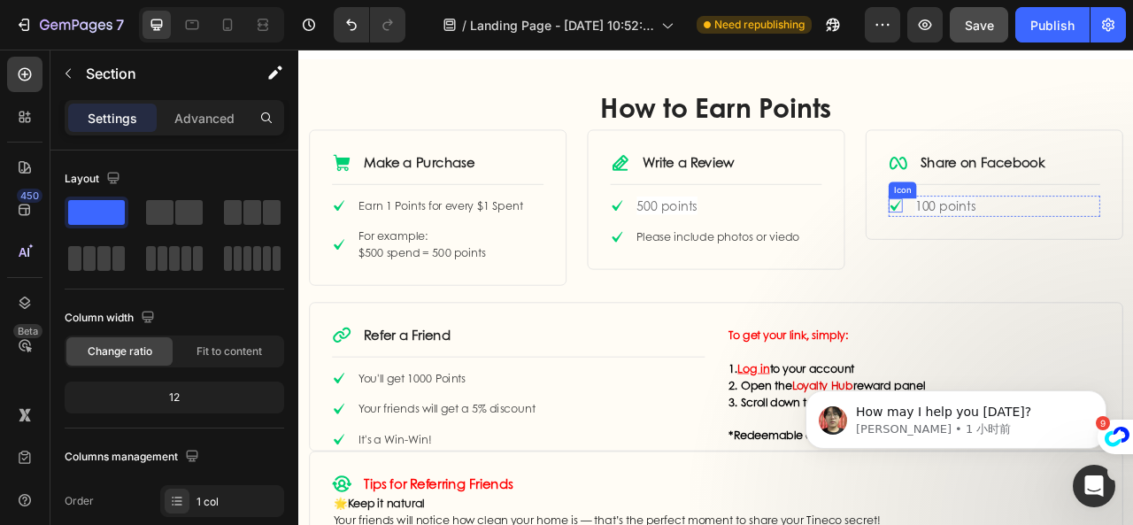
scroll to position [619, 0]
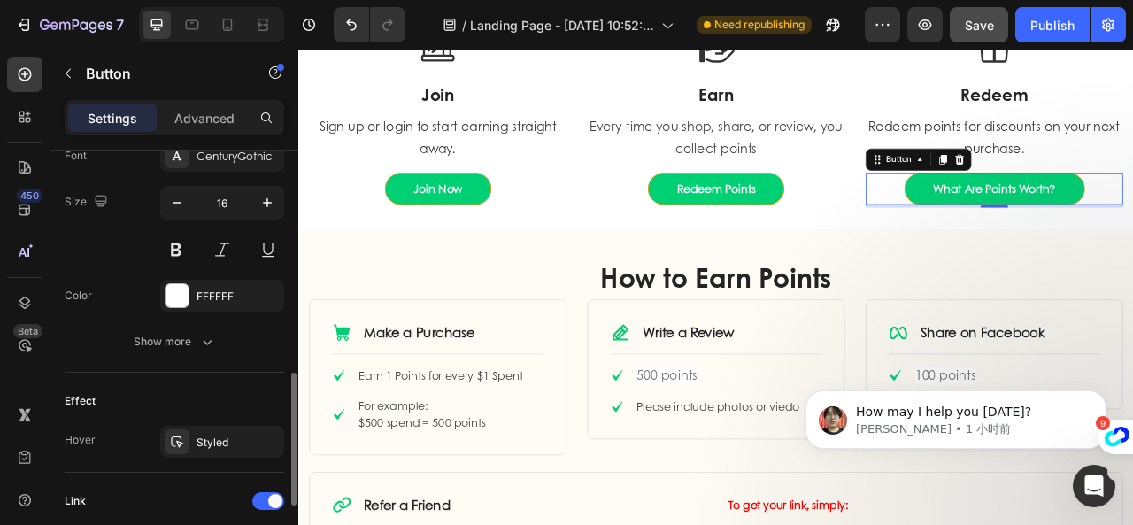
scroll to position [885, 0]
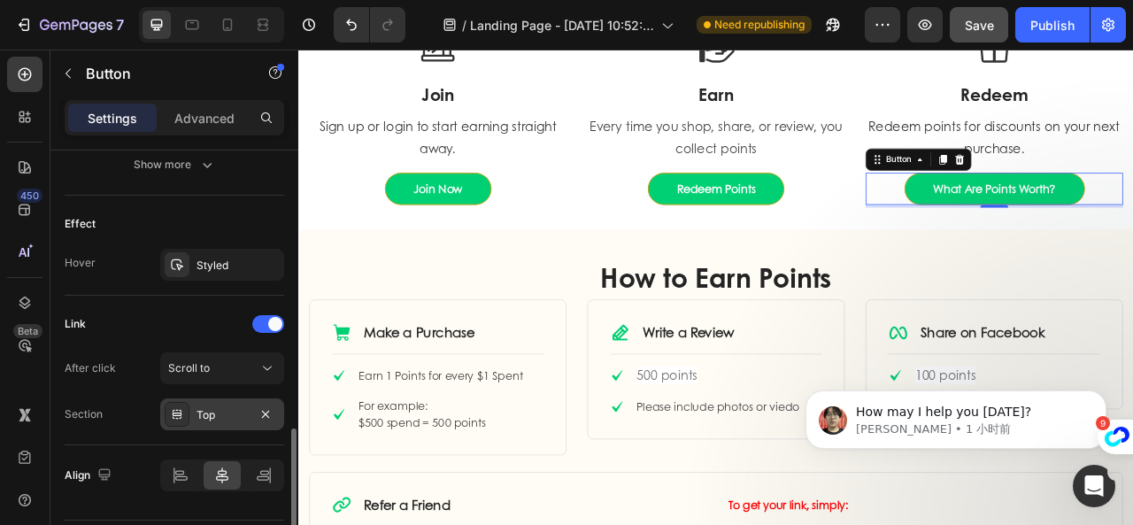
click at [179, 419] on div at bounding box center [177, 414] width 25 height 25
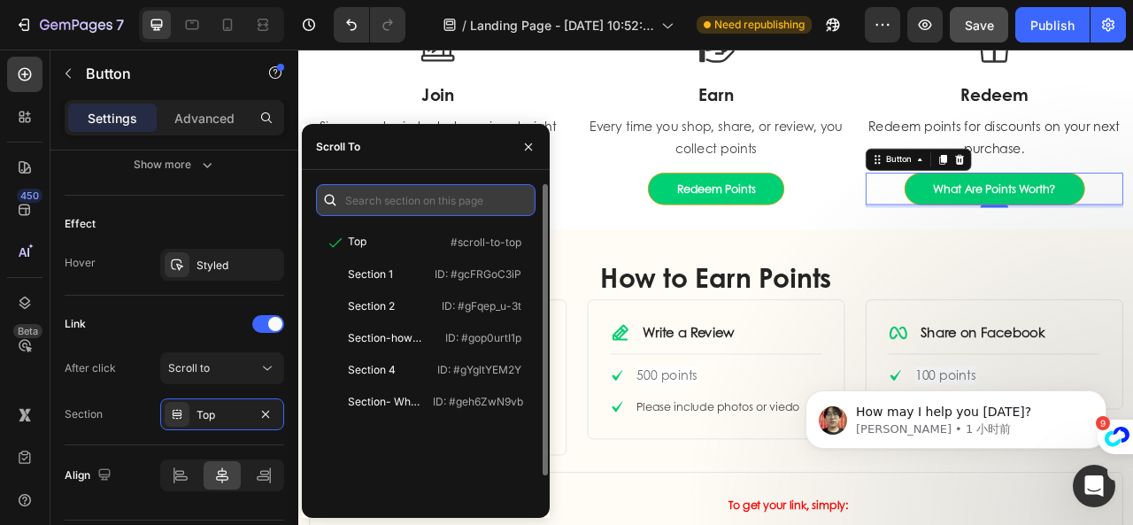
click at [383, 199] on input "text" at bounding box center [425, 200] width 219 height 32
paste input "What Are Points"
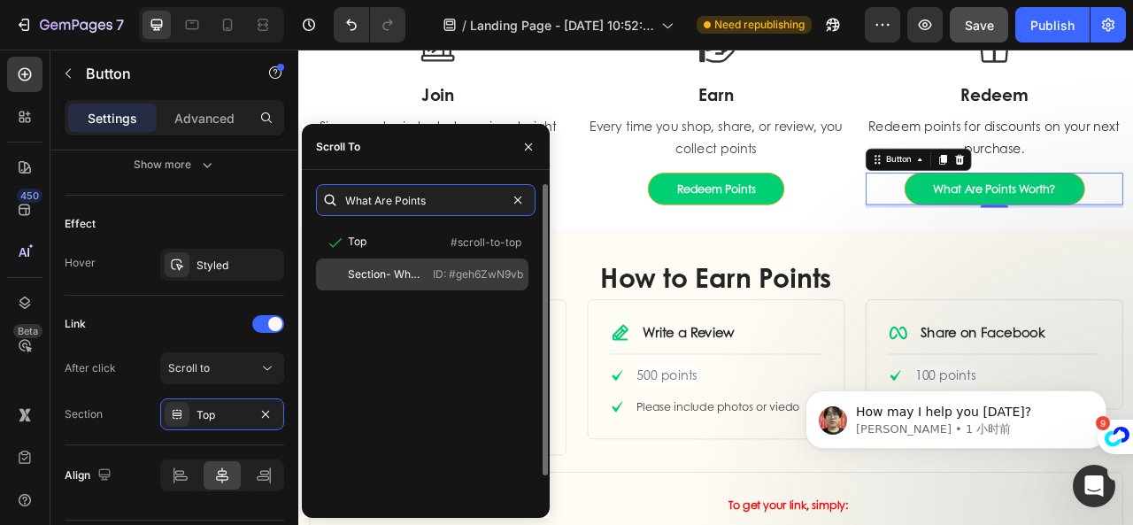
type input "What Are Points"
click at [446, 282] on div "Section- What Are Points ID: #geh6ZwN9vb" at bounding box center [422, 274] width 212 height 32
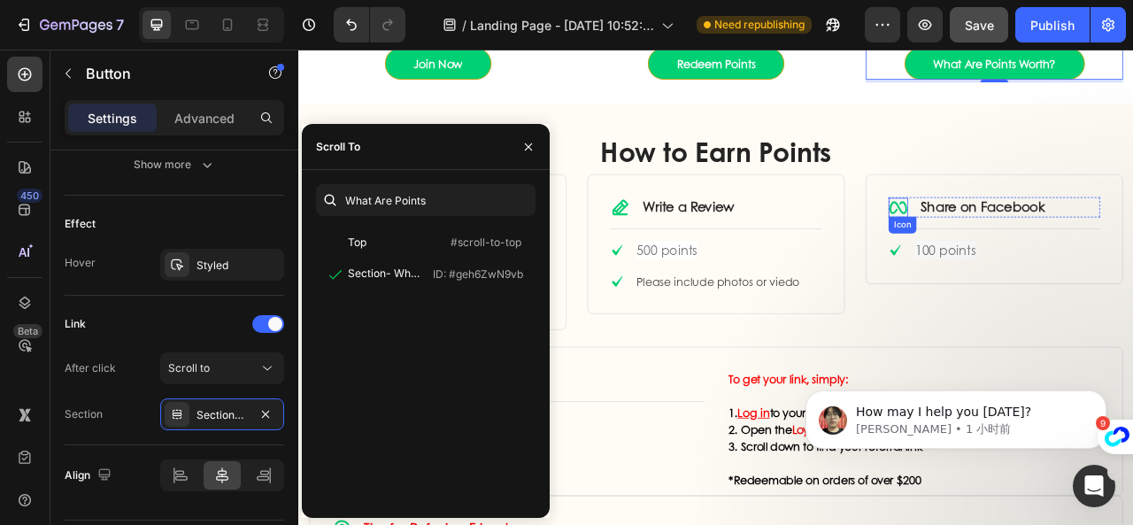
scroll to position [796, 0]
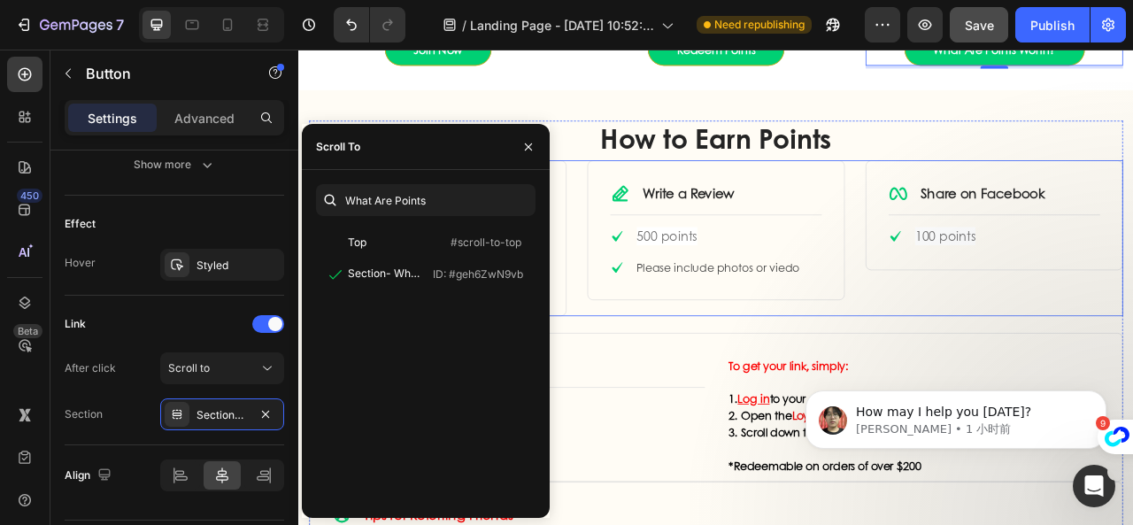
click at [996, 373] on div "Icon Make a Purchase Text Block Row Title Line Icon Earn 1 Points for every $1 …" at bounding box center [828, 289] width 1035 height 198
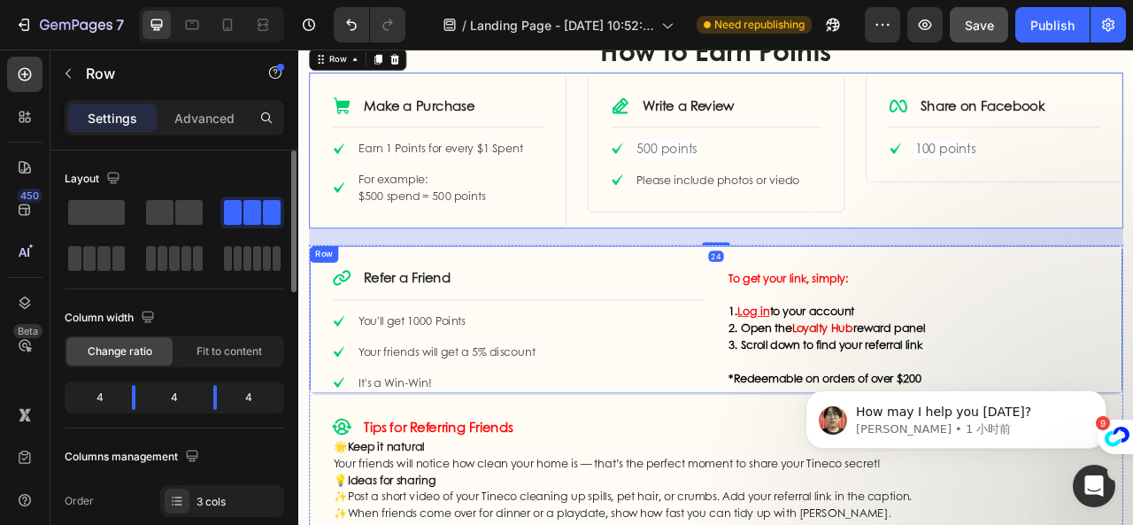
scroll to position [973, 0]
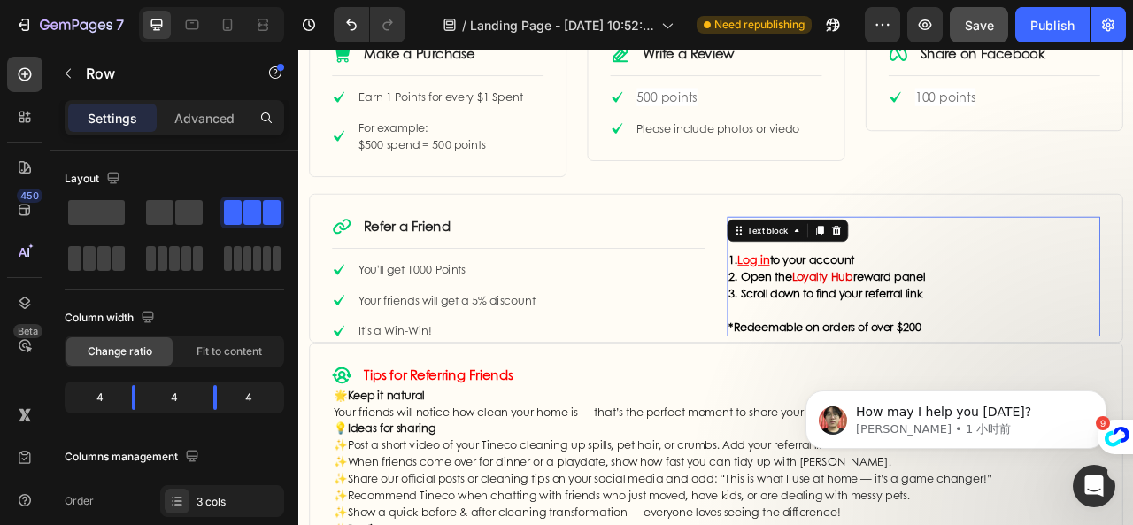
click at [976, 339] on span "Loyalty Hub" at bounding box center [964, 337] width 78 height 20
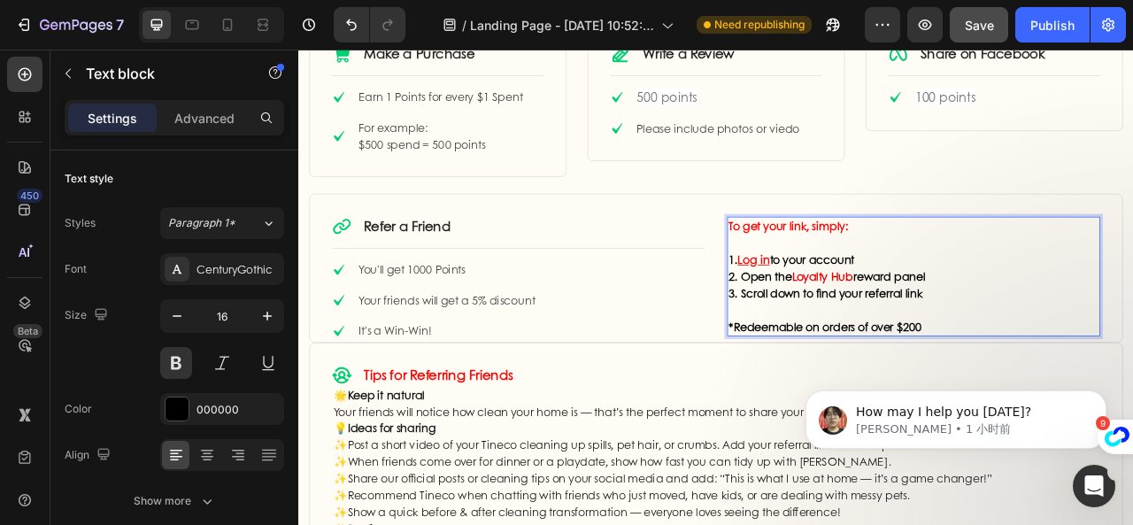
click at [1002, 336] on span "Loyalty Hub" at bounding box center [964, 337] width 78 height 20
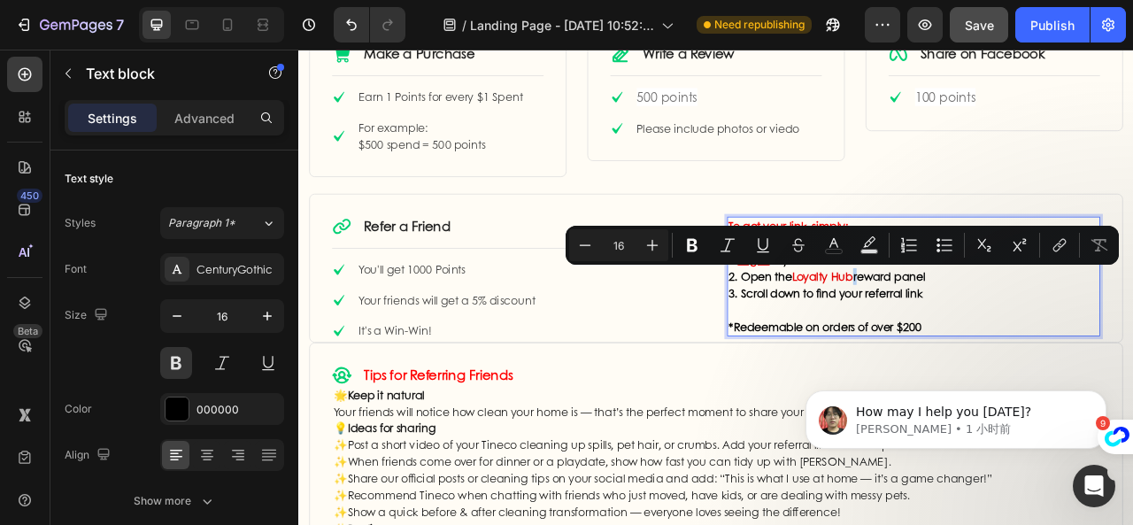
click at [1002, 336] on span "Loyalty Hub" at bounding box center [964, 337] width 78 height 20
drag, startPoint x: 1001, startPoint y: 340, endPoint x: 924, endPoint y: 334, distance: 77.2
click at [925, 334] on span "Loyalty Hub" at bounding box center [964, 337] width 78 height 20
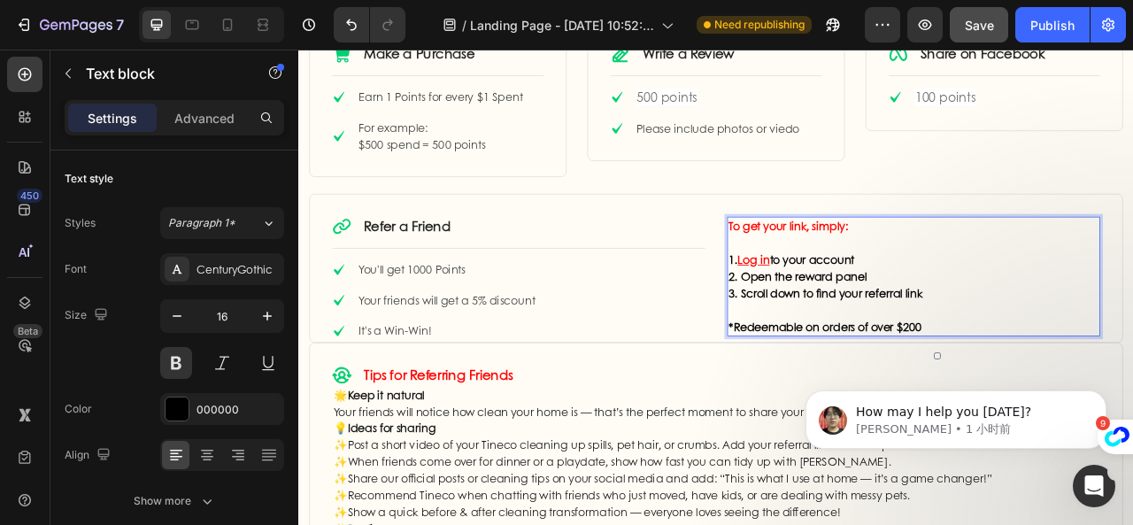
click at [1078, 335] on p "2. Open the reward panel" at bounding box center [1080, 337] width 471 height 21
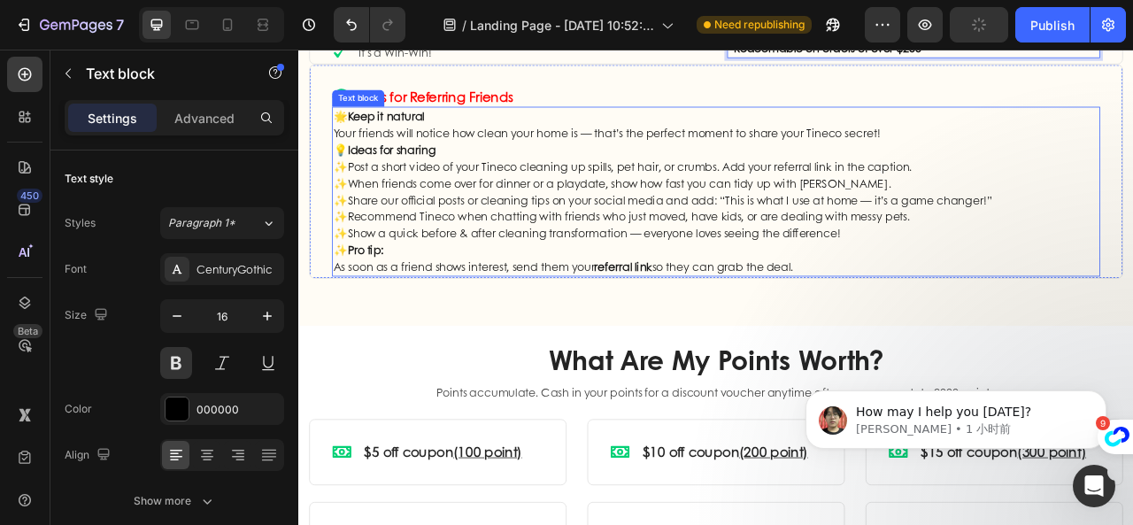
scroll to position [1593, 0]
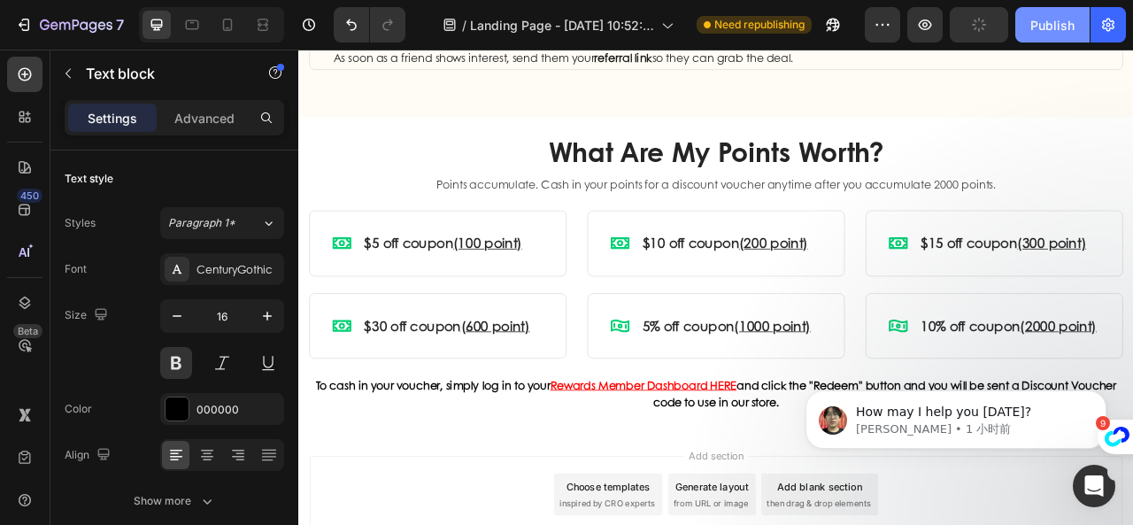
click at [1033, 29] on div "Publish" at bounding box center [1052, 25] width 44 height 19
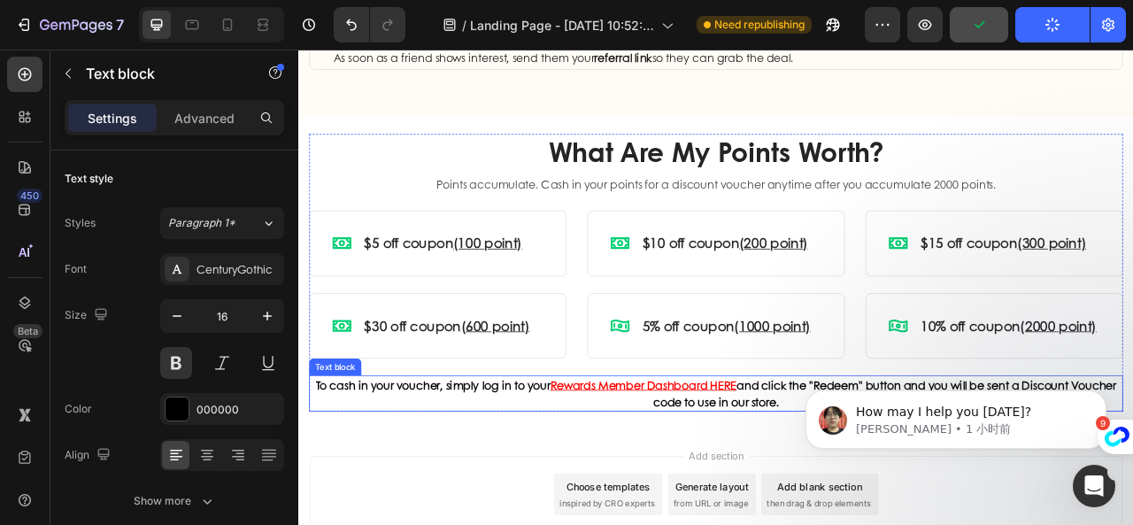
click at [799, 472] on u "Rewards Member Dashboard HERE" at bounding box center [736, 475] width 237 height 20
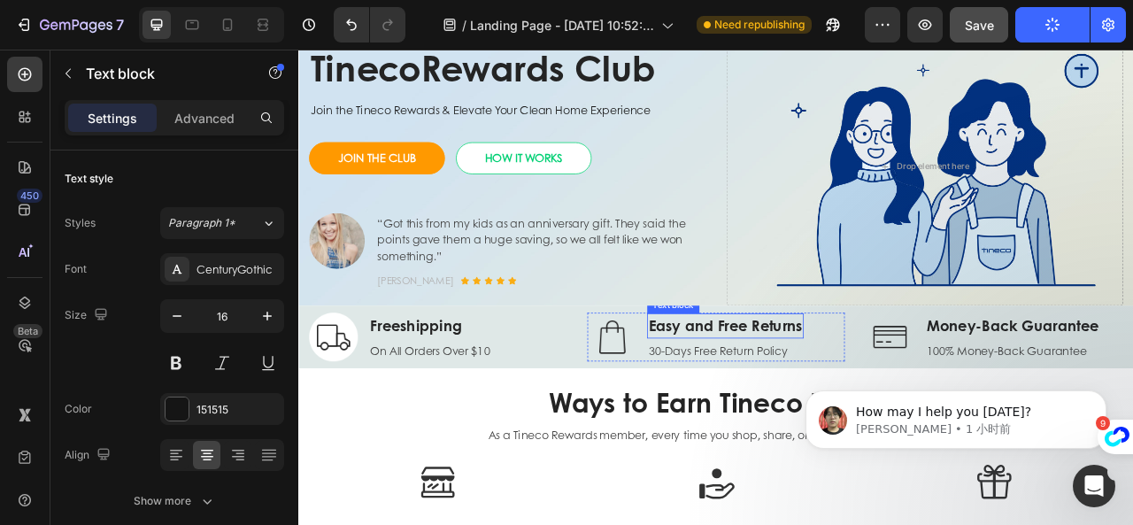
scroll to position [0, 0]
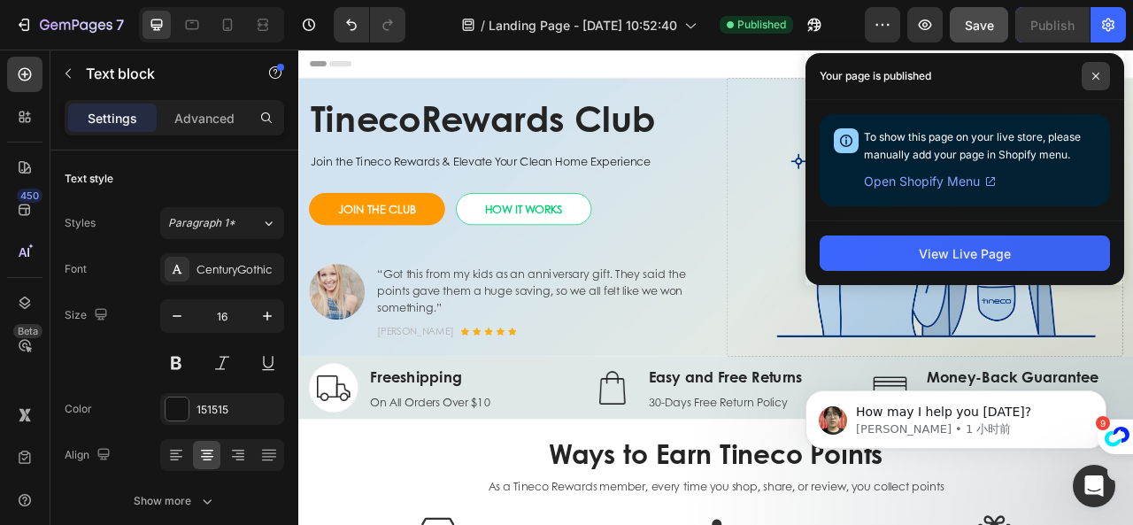
click at [1096, 76] on icon at bounding box center [1095, 76] width 9 height 9
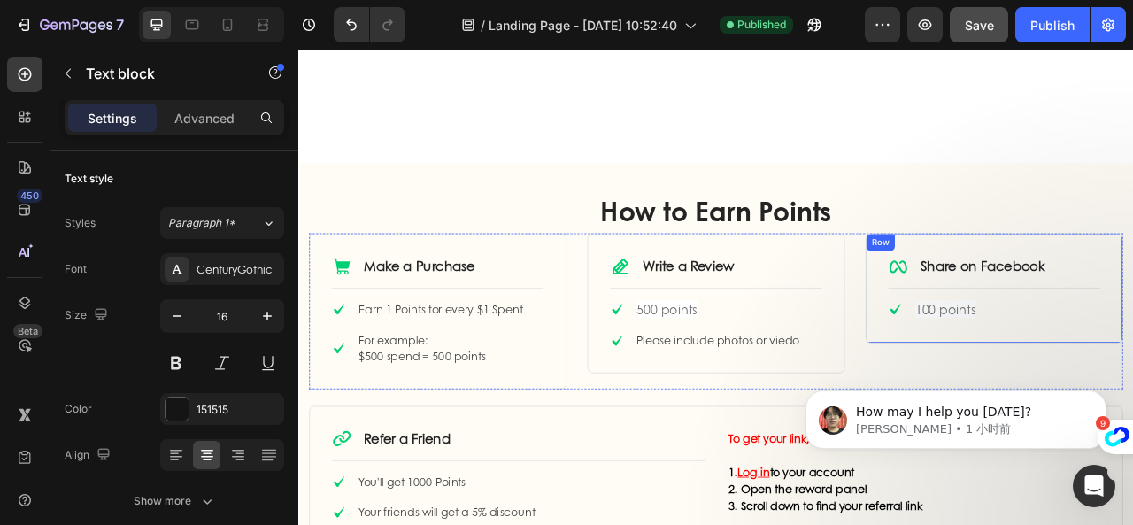
scroll to position [885, 0]
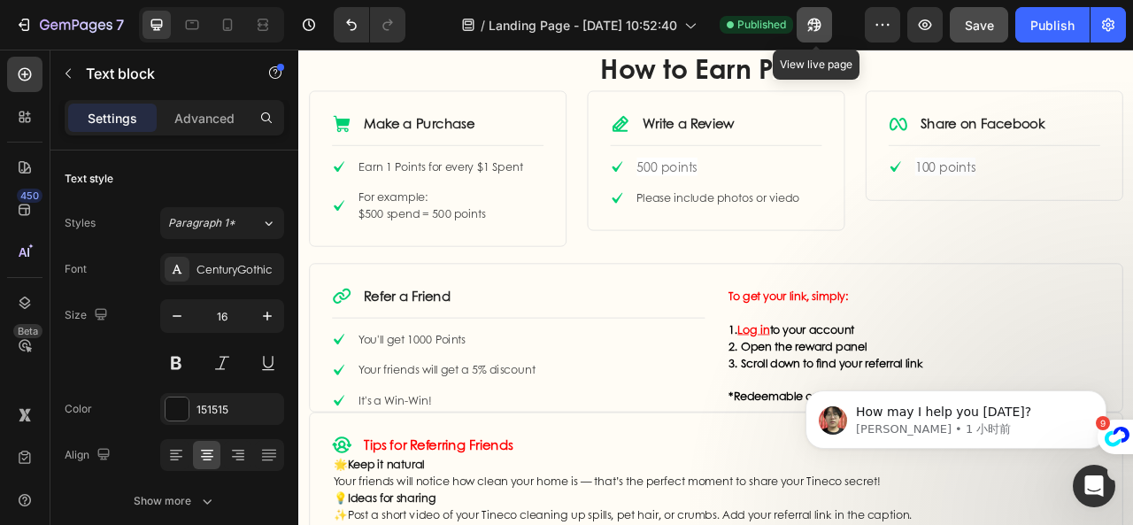
click at [810, 36] on button "button" at bounding box center [813, 24] width 35 height 35
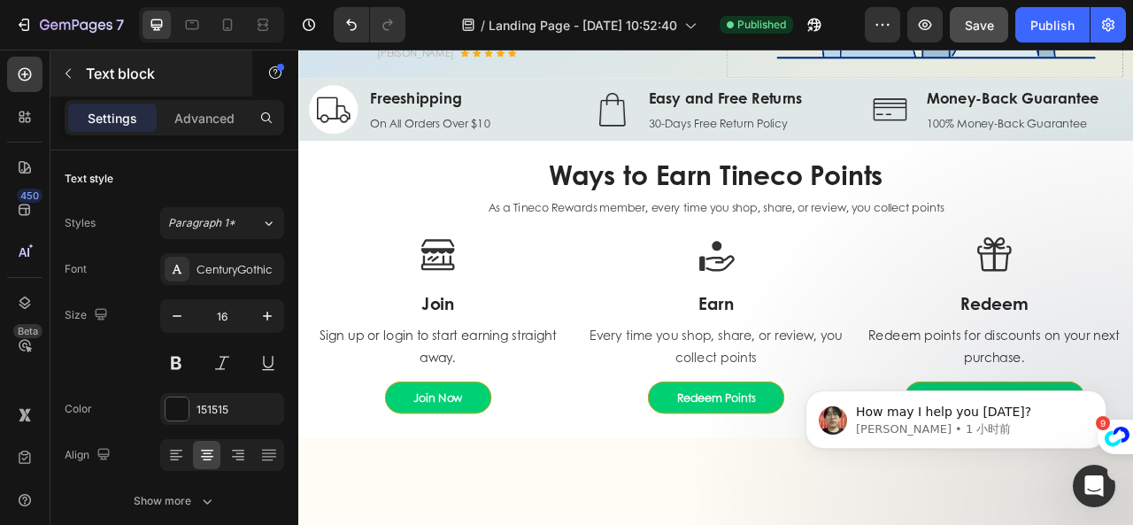
scroll to position [0, 0]
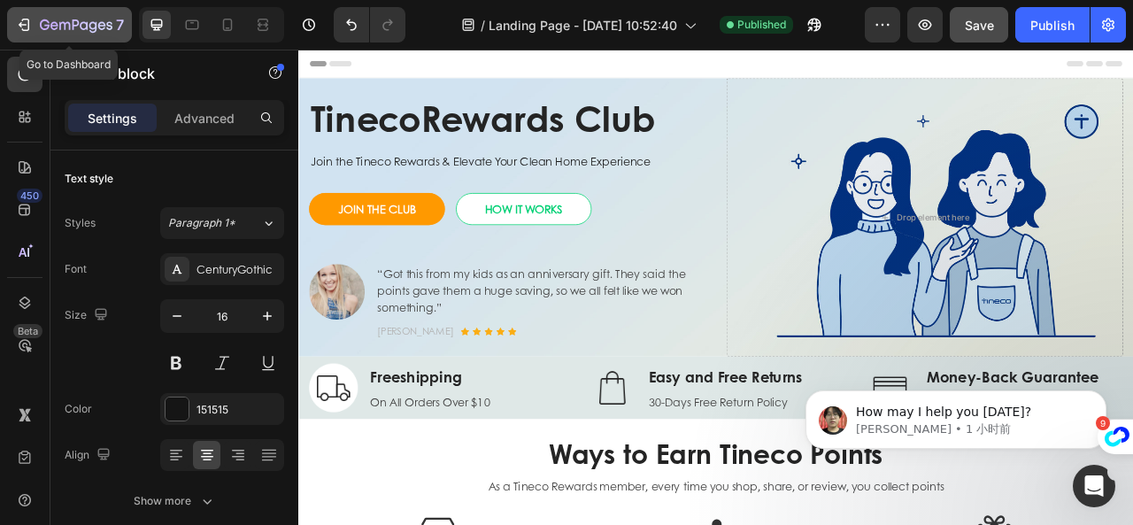
click at [44, 29] on icon "button" at bounding box center [45, 24] width 10 height 11
